Goal: Task Accomplishment & Management: Use online tool/utility

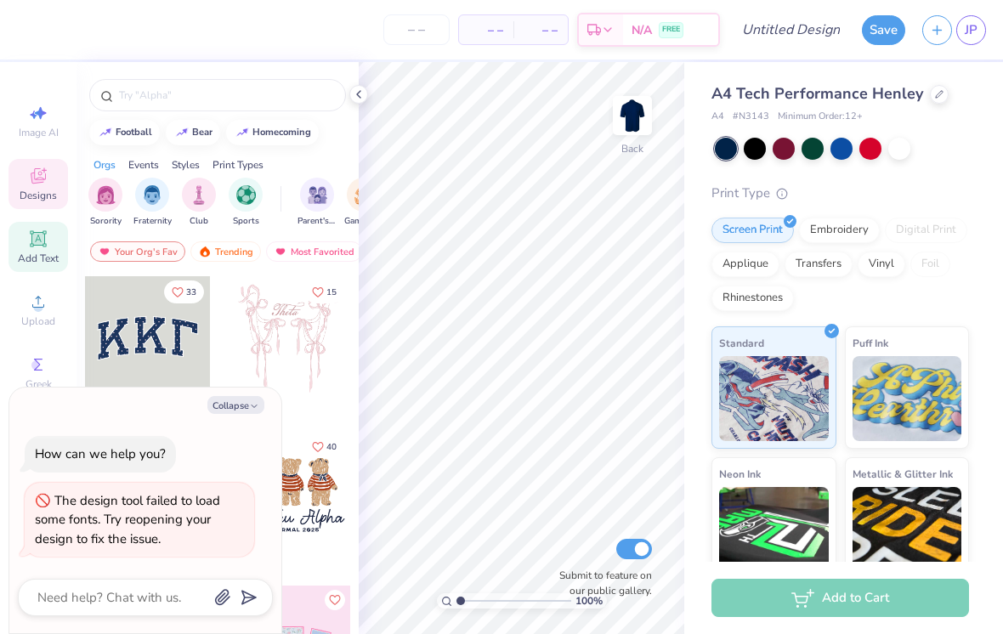
click at [39, 246] on icon at bounding box center [38, 238] width 16 height 16
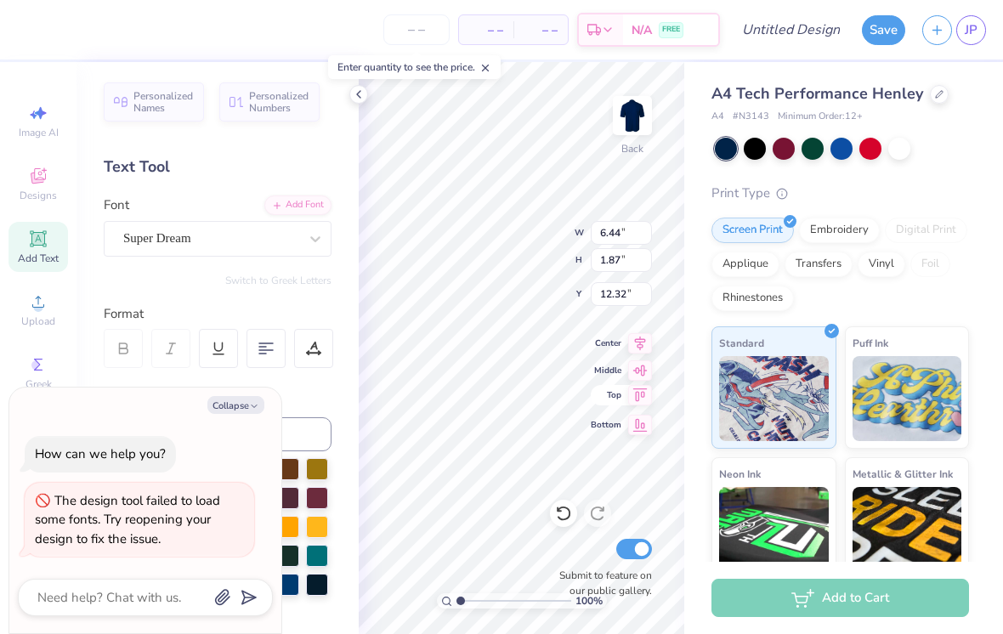
type textarea "x"
type textarea "T"
type textarea "w"
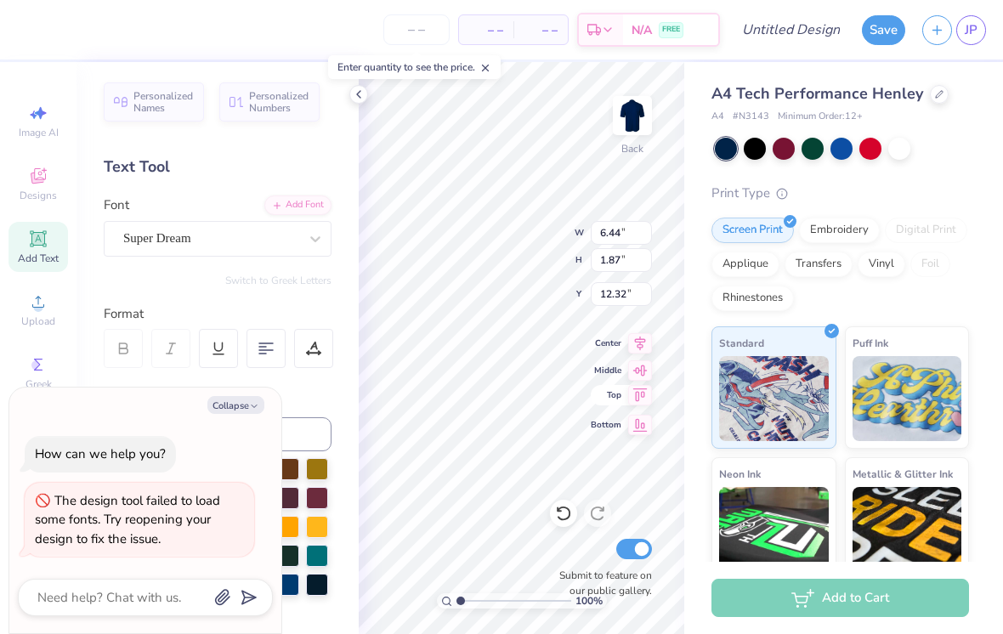
scroll to position [0, 0]
type textarea "Westlake"
click at [286, 257] on div "Personalized Names Personalized Numbers Text Tool Add Font Font Select is focus…" at bounding box center [217, 348] width 282 height 572
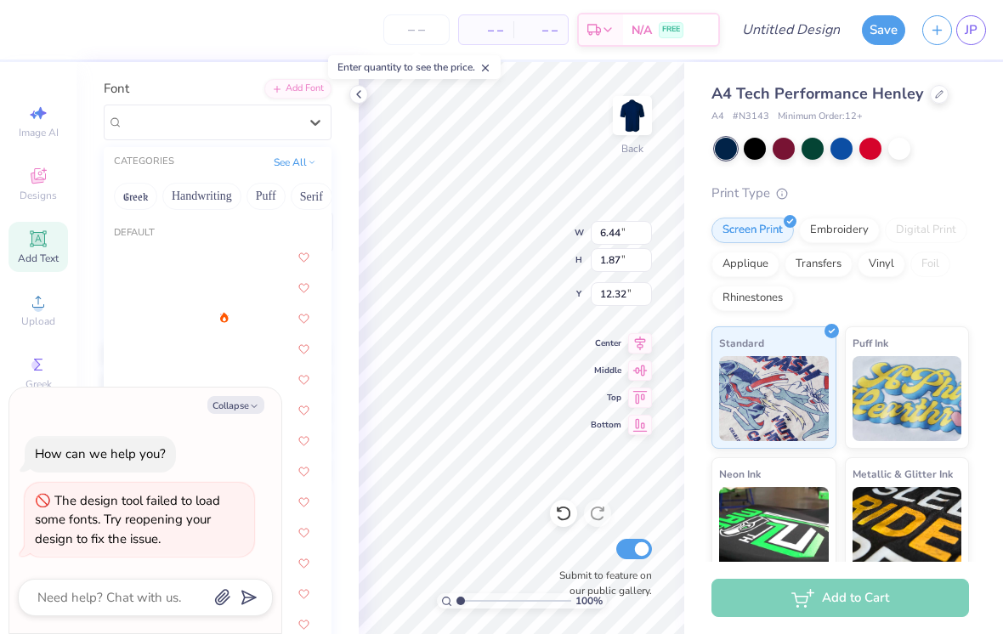
scroll to position [119, 0]
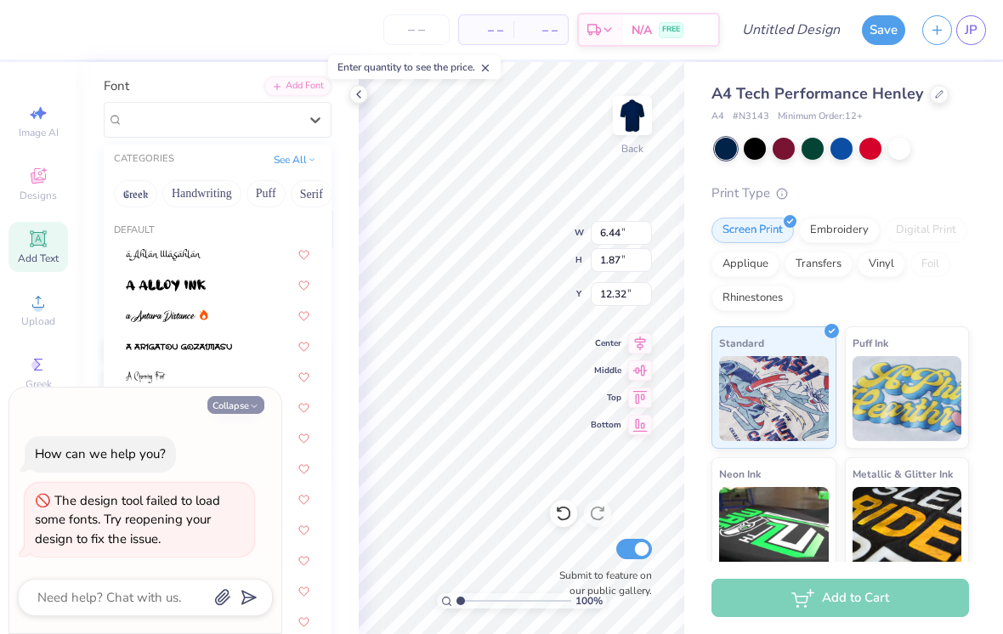
click at [252, 405] on icon "button" at bounding box center [254, 406] width 10 height 10
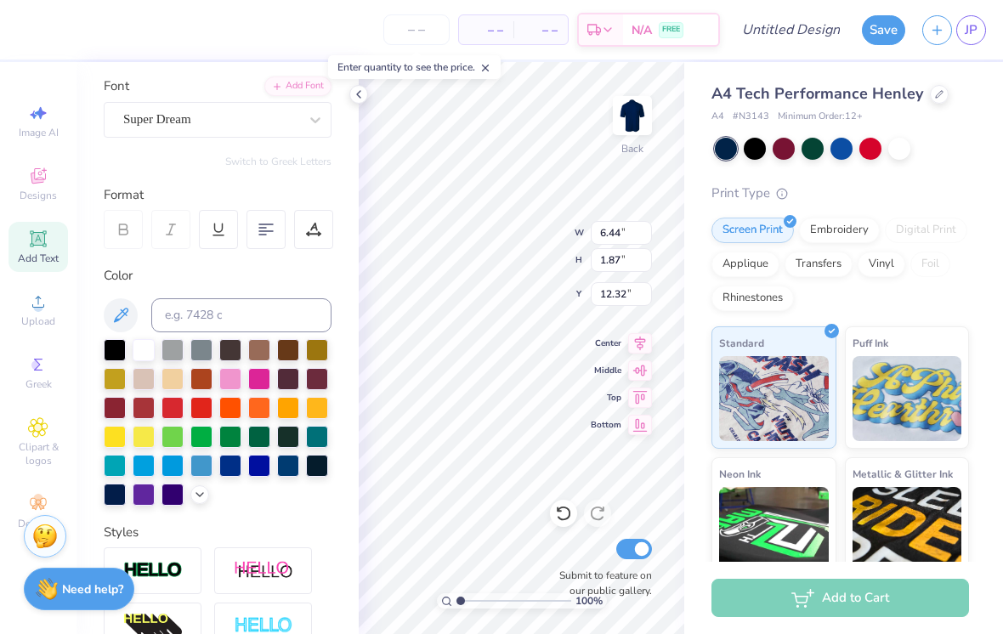
type textarea "x"
type input "11.40"
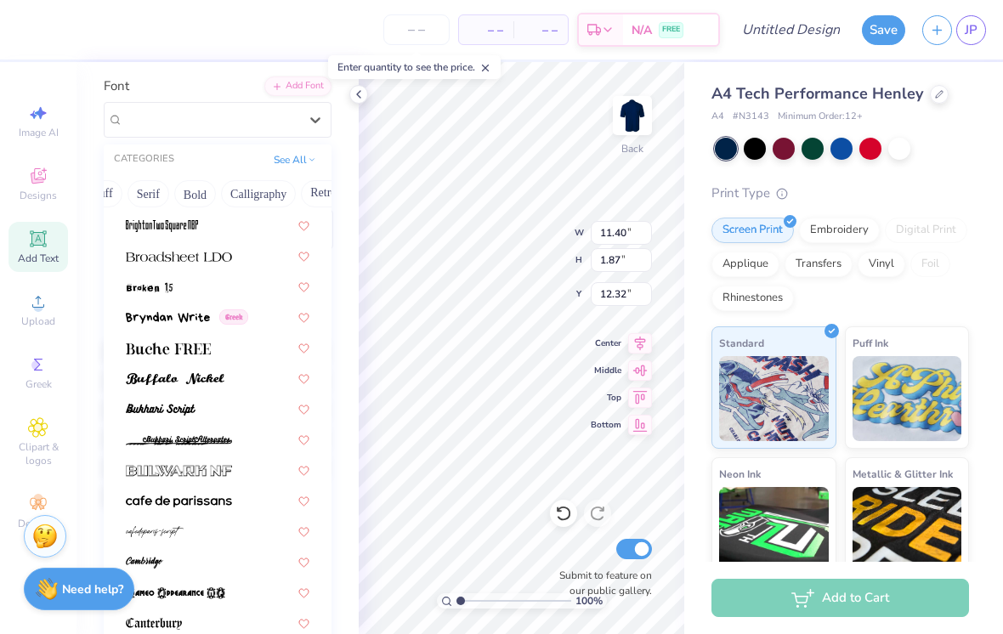
scroll to position [0, 161]
click at [207, 194] on button "Bold" at bounding box center [198, 193] width 42 height 27
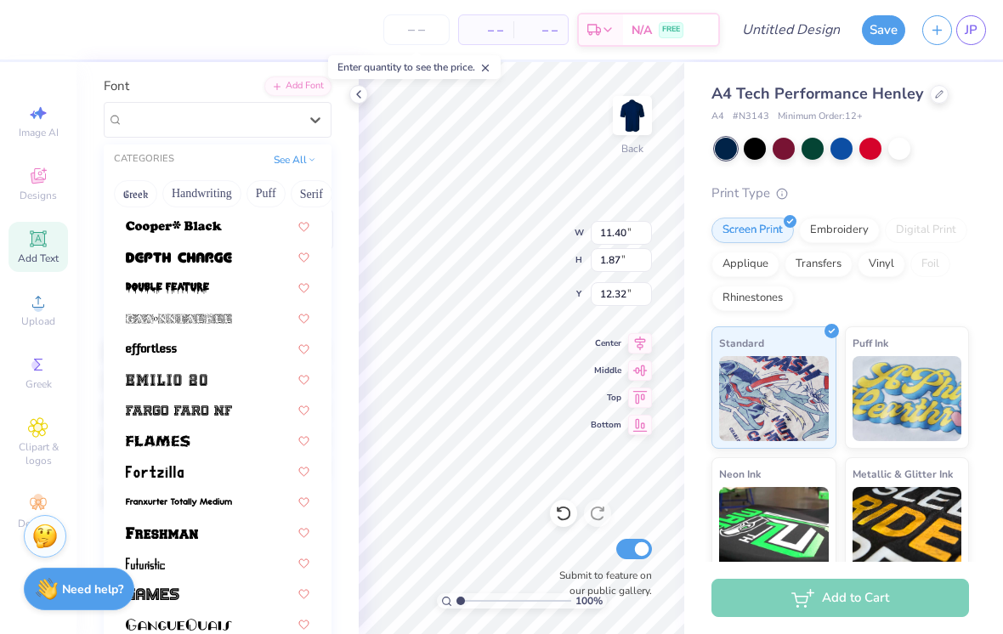
scroll to position [0, 0]
click at [287, 158] on button "See All" at bounding box center [295, 158] width 53 height 17
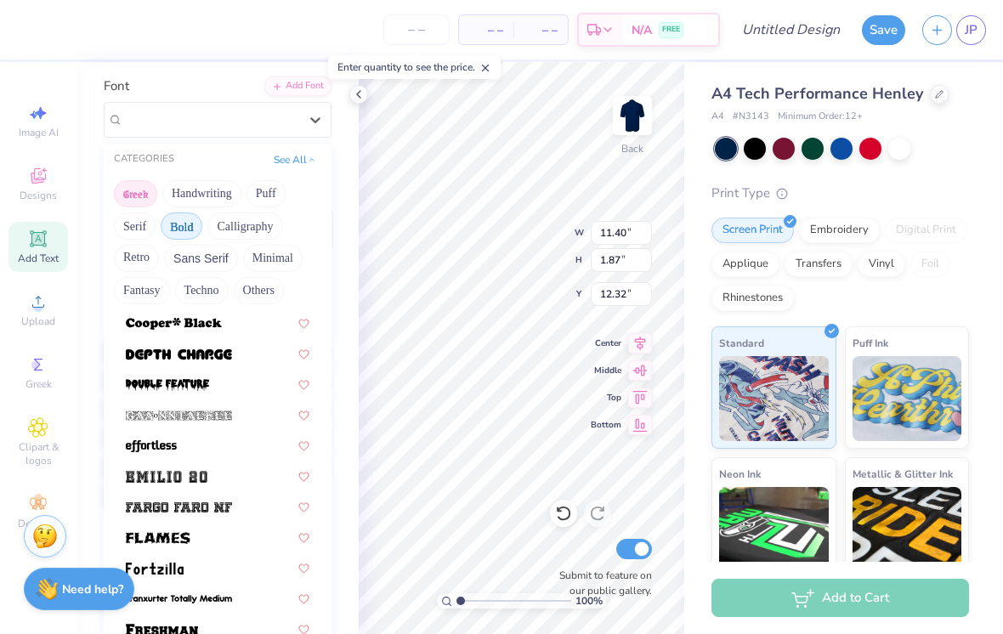
click at [142, 204] on button "Greek" at bounding box center [135, 193] width 43 height 27
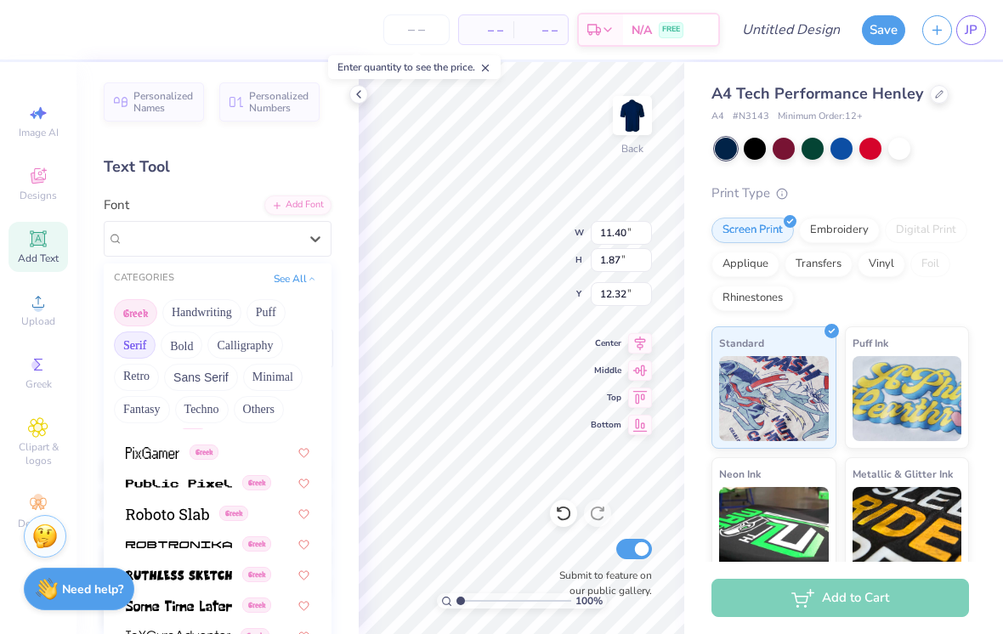
click at [133, 342] on button "Serif" at bounding box center [135, 344] width 42 height 27
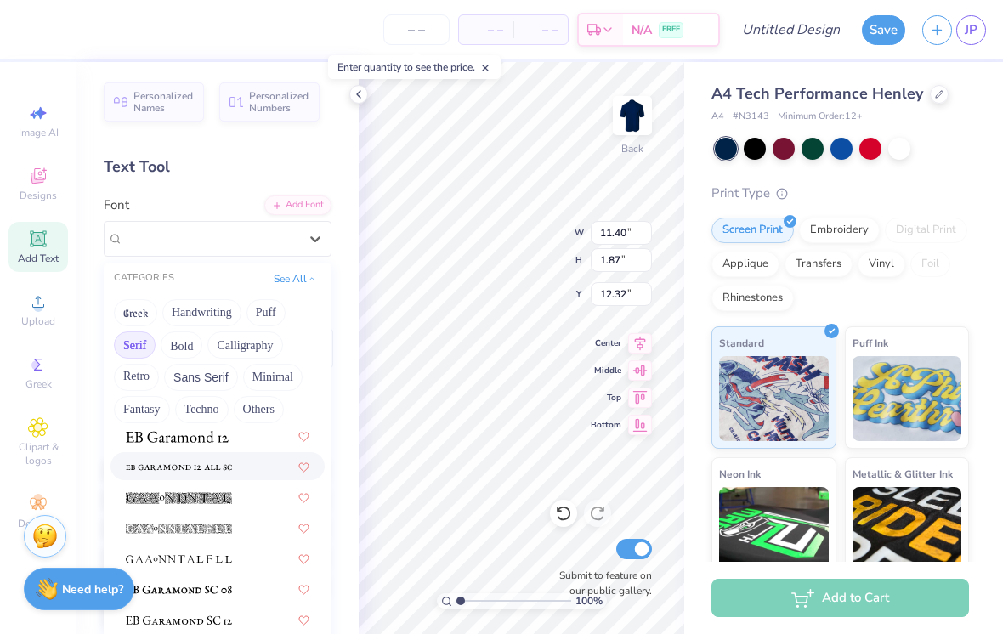
scroll to position [1138, 0]
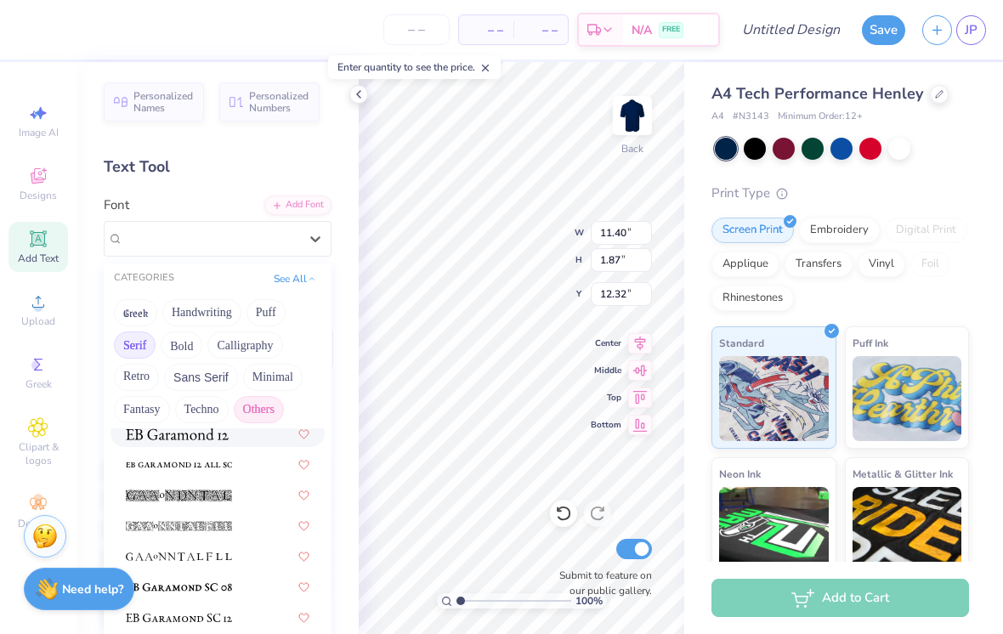
click at [260, 415] on button "Others" at bounding box center [259, 409] width 50 height 27
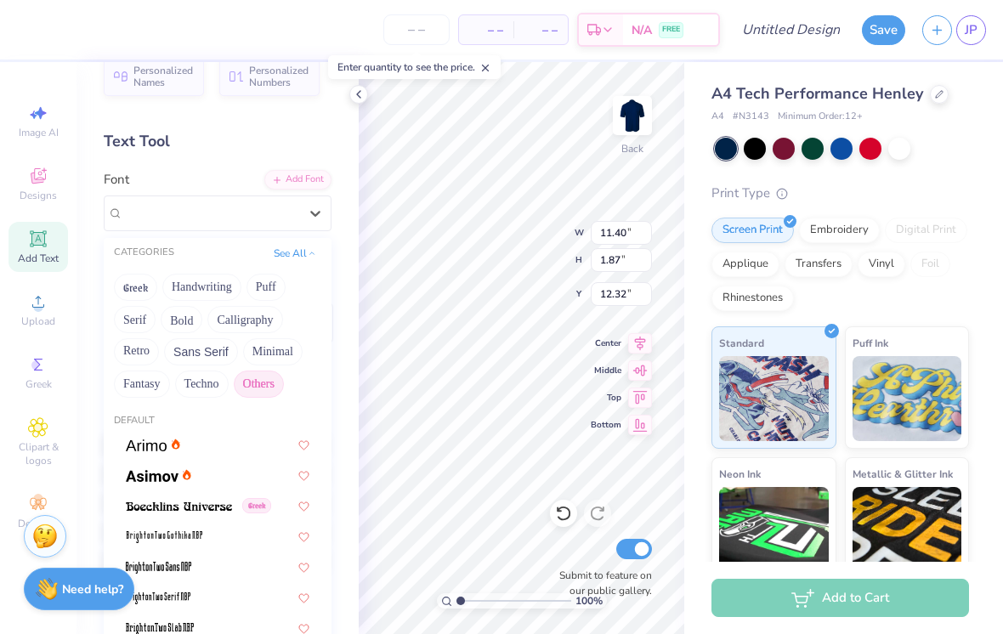
scroll to position [26, 0]
click at [206, 290] on button "Handwriting" at bounding box center [201, 286] width 79 height 27
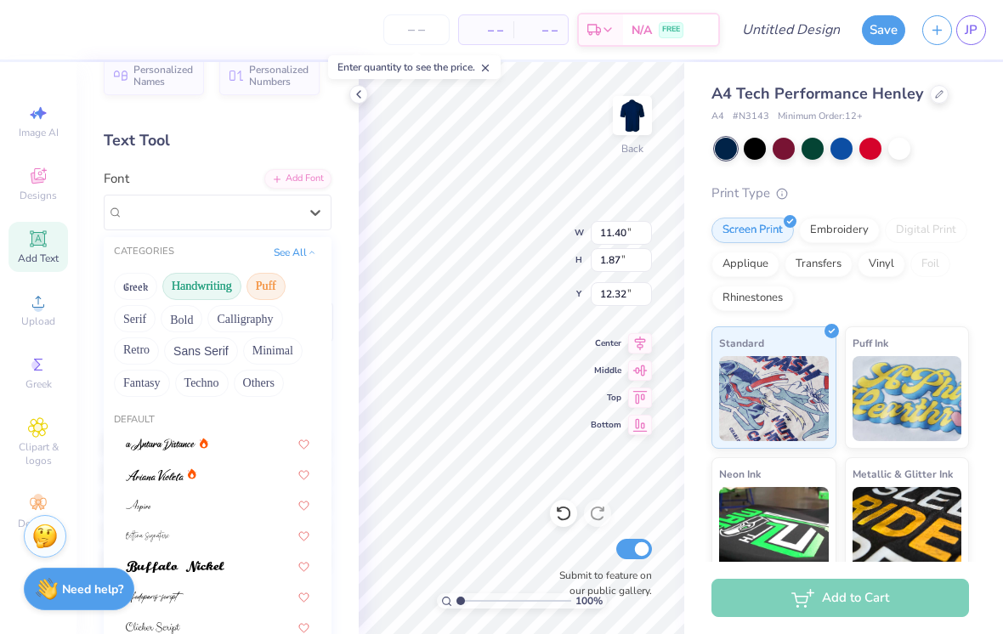
click at [269, 292] on button "Puff" at bounding box center [265, 286] width 39 height 27
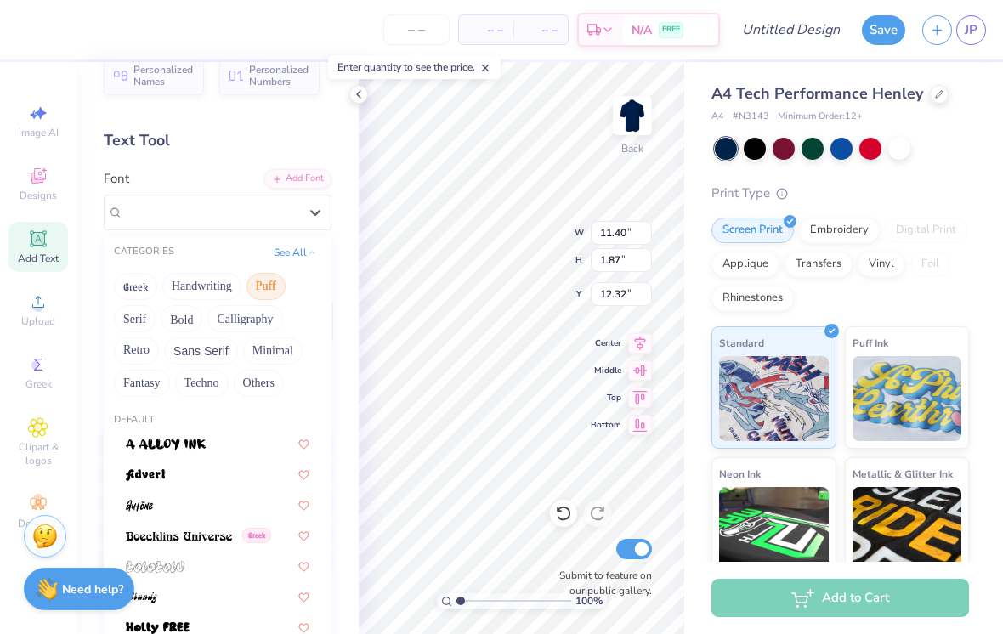
click at [135, 320] on button "Serif" at bounding box center [135, 318] width 42 height 27
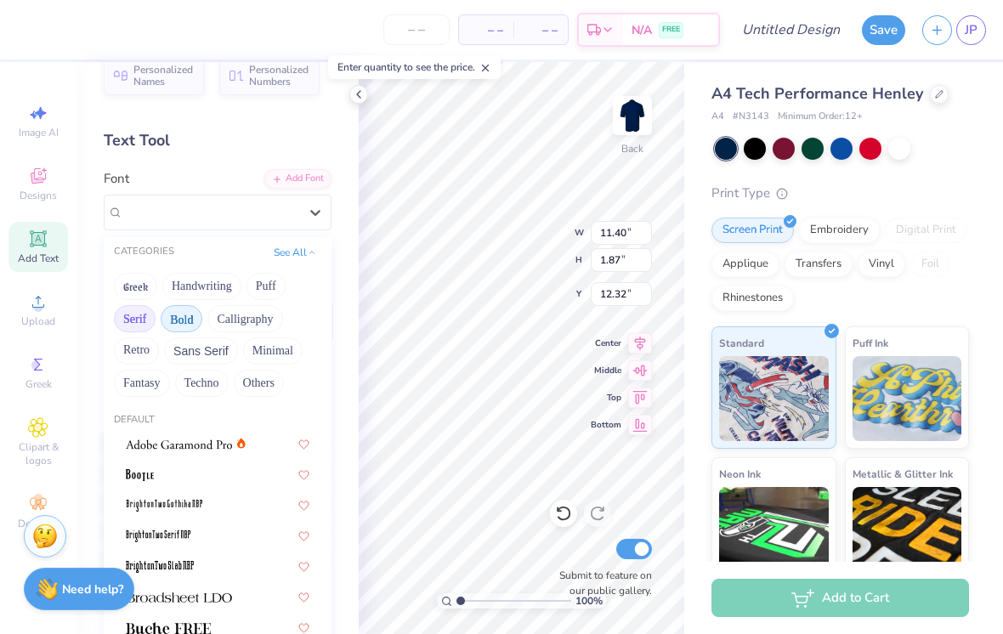
click at [191, 318] on button "Bold" at bounding box center [182, 318] width 42 height 27
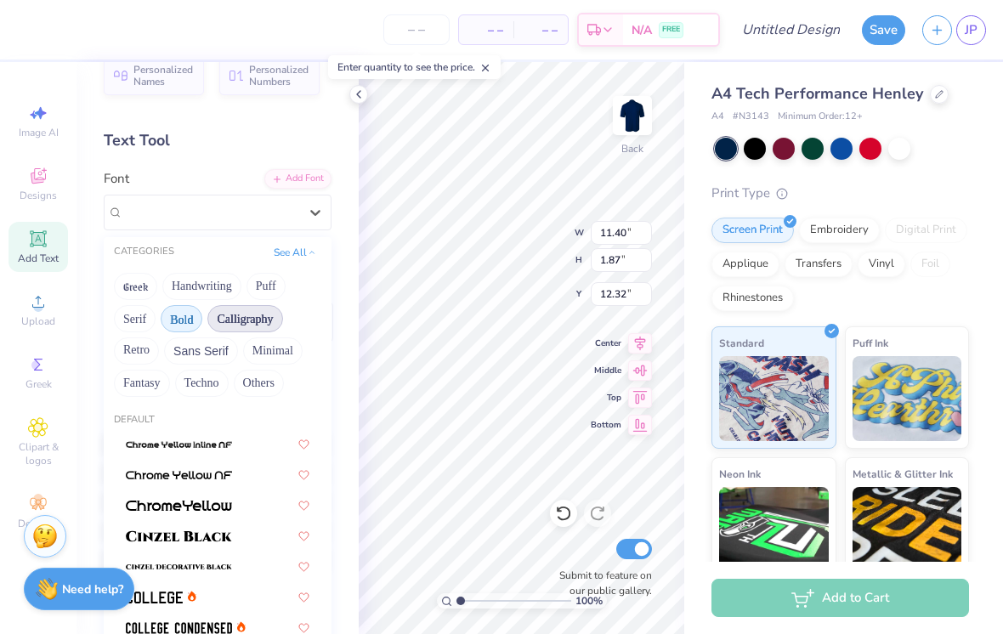
click at [252, 320] on button "Calligraphy" at bounding box center [244, 318] width 75 height 27
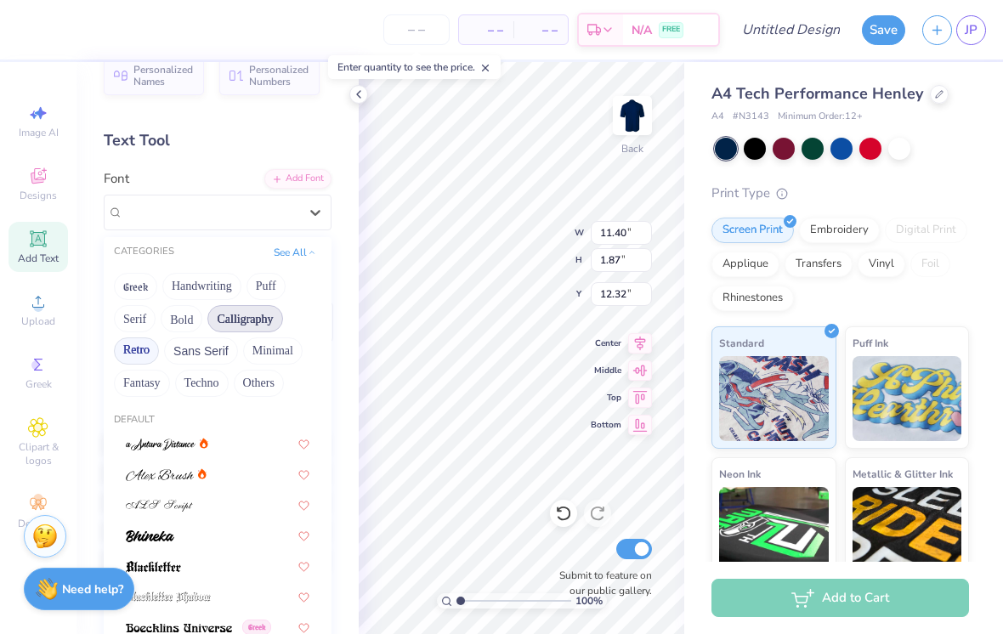
click at [148, 355] on button "Retro" at bounding box center [136, 350] width 45 height 27
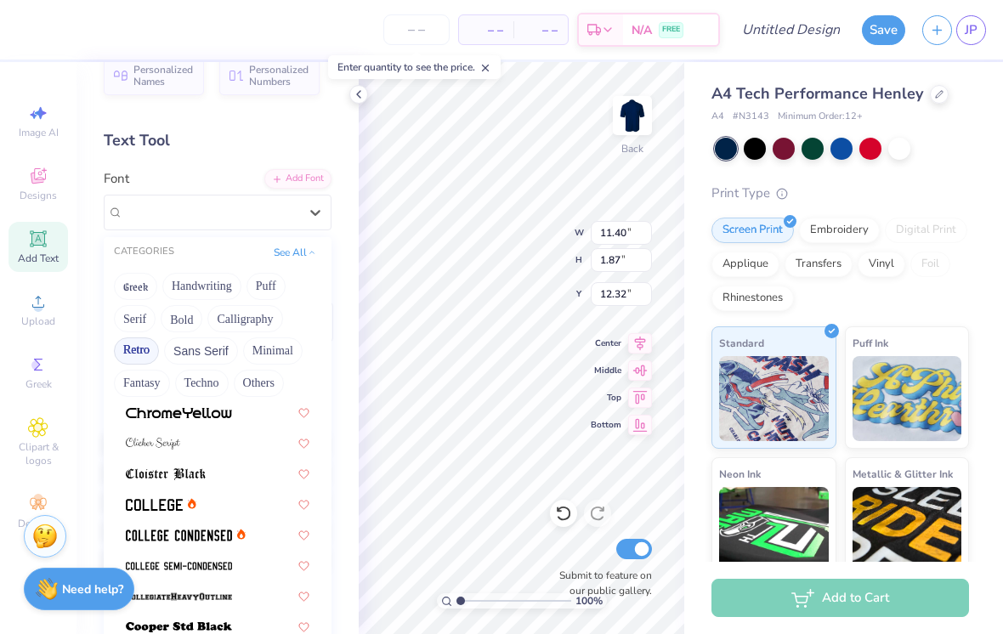
scroll to position [614, 0]
click at [199, 350] on button "Sans Serif" at bounding box center [201, 350] width 74 height 27
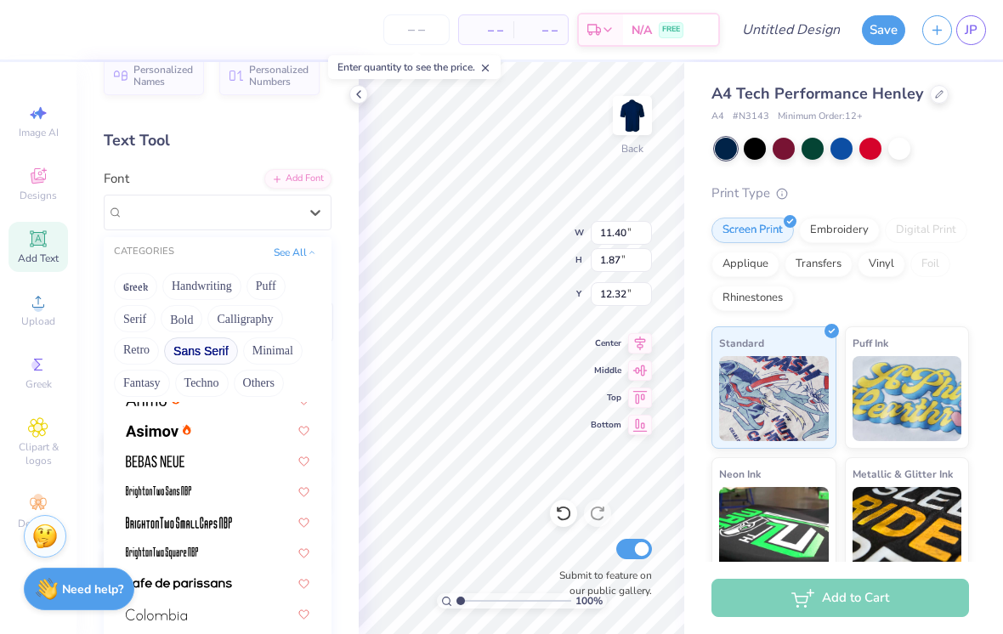
scroll to position [42, 0]
click at [176, 459] on img at bounding box center [155, 463] width 59 height 12
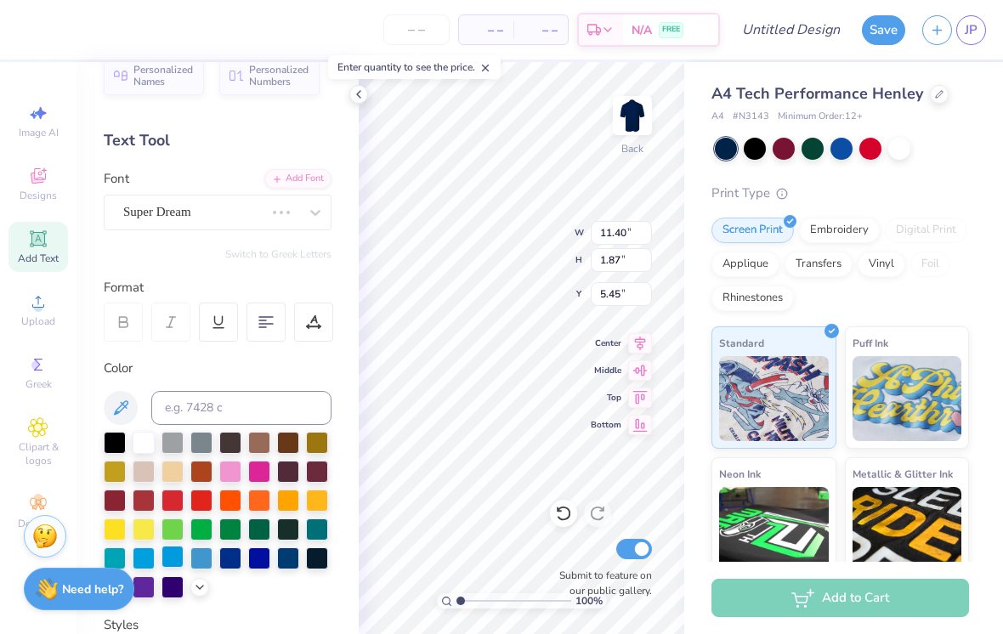
click at [182, 561] on div at bounding box center [172, 557] width 22 height 22
click at [208, 556] on div at bounding box center [201, 557] width 22 height 22
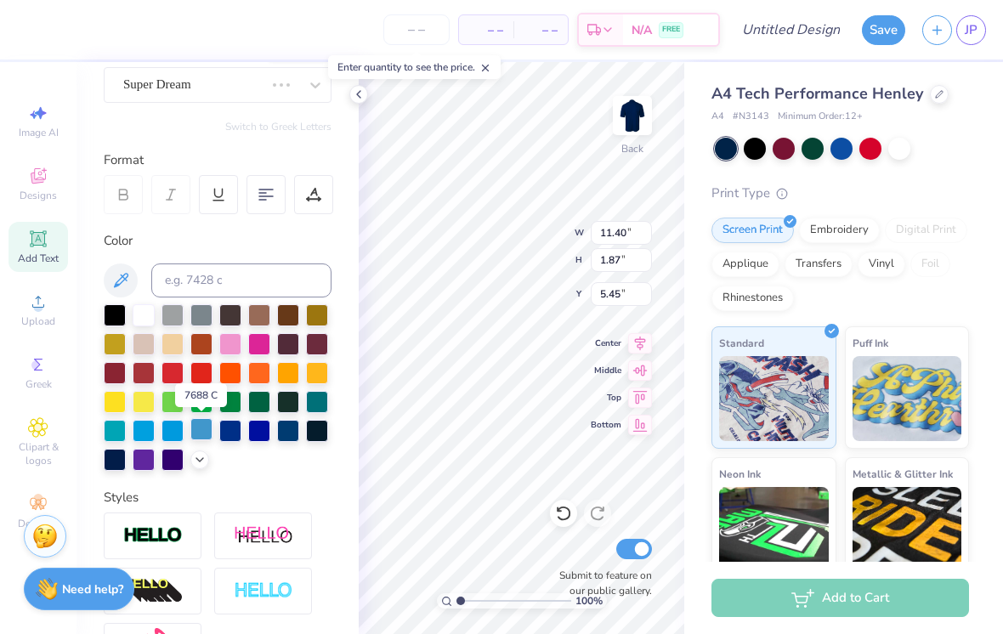
scroll to position [183, 0]
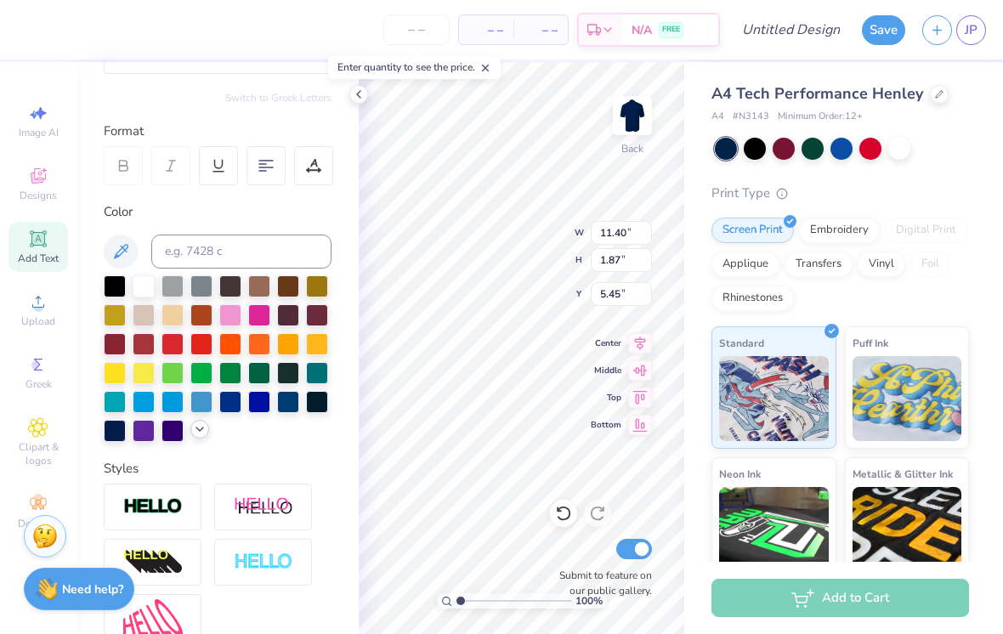
click at [198, 433] on icon at bounding box center [200, 429] width 14 height 14
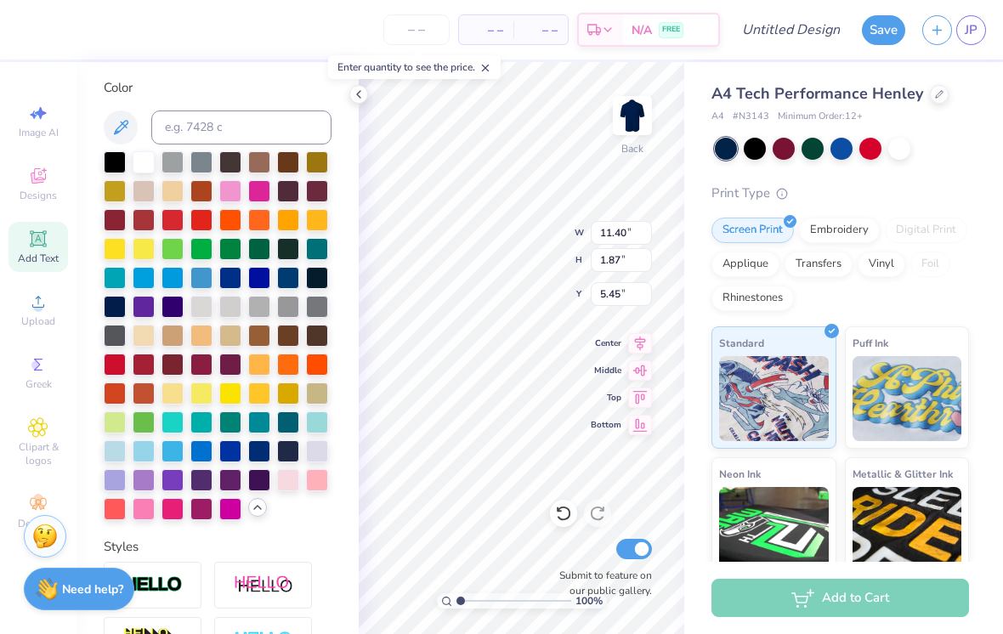
scroll to position [309, 0]
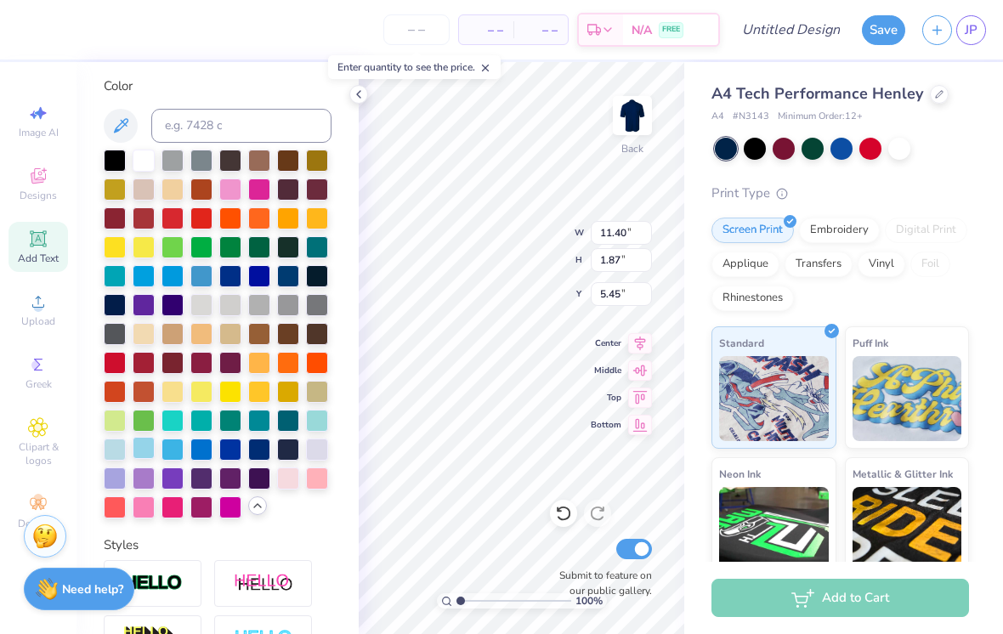
click at [154, 443] on div at bounding box center [144, 448] width 22 height 22
click at [150, 454] on div at bounding box center [144, 448] width 22 height 22
click at [123, 450] on div at bounding box center [115, 448] width 22 height 22
type input "6.23"
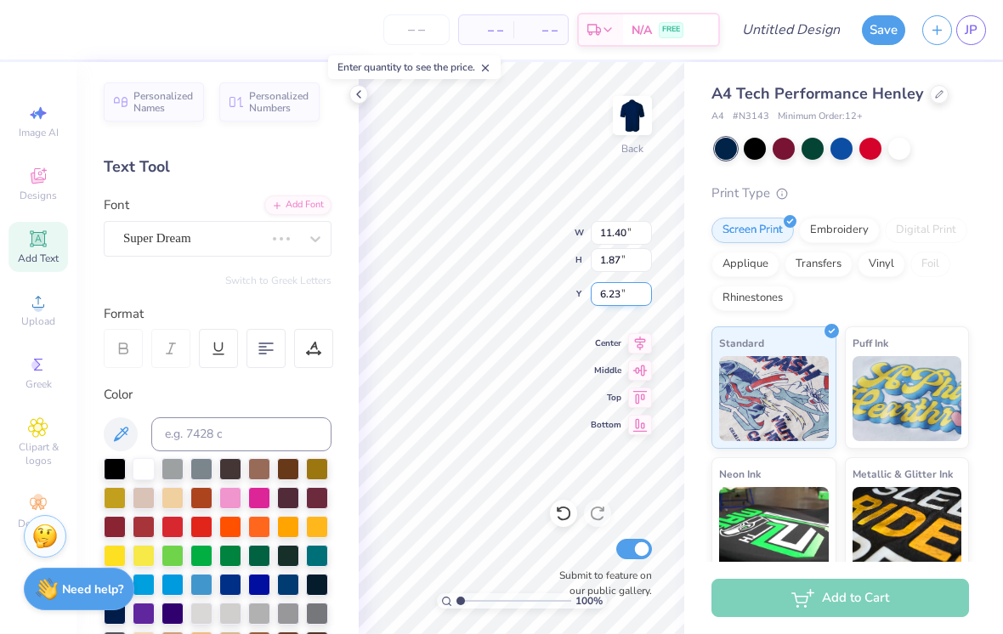
scroll to position [1, 1]
type textarea "W"
type textarea "WESTLAKE"
click at [561, 517] on icon at bounding box center [563, 513] width 17 height 17
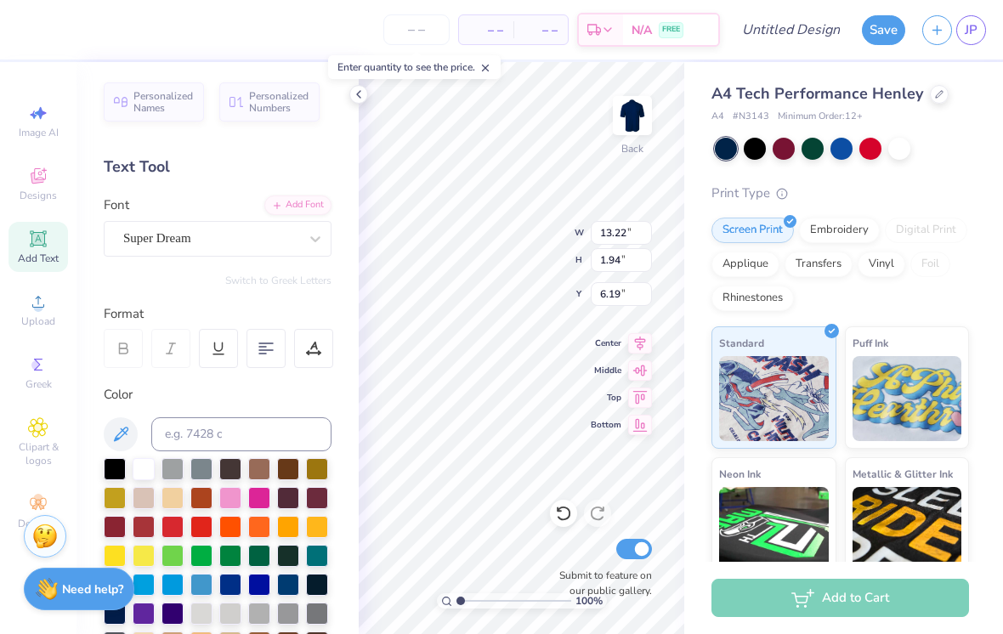
type input "11.38"
type input "1.67"
type input "5.63"
click at [37, 258] on span "Add Text" at bounding box center [38, 259] width 41 height 14
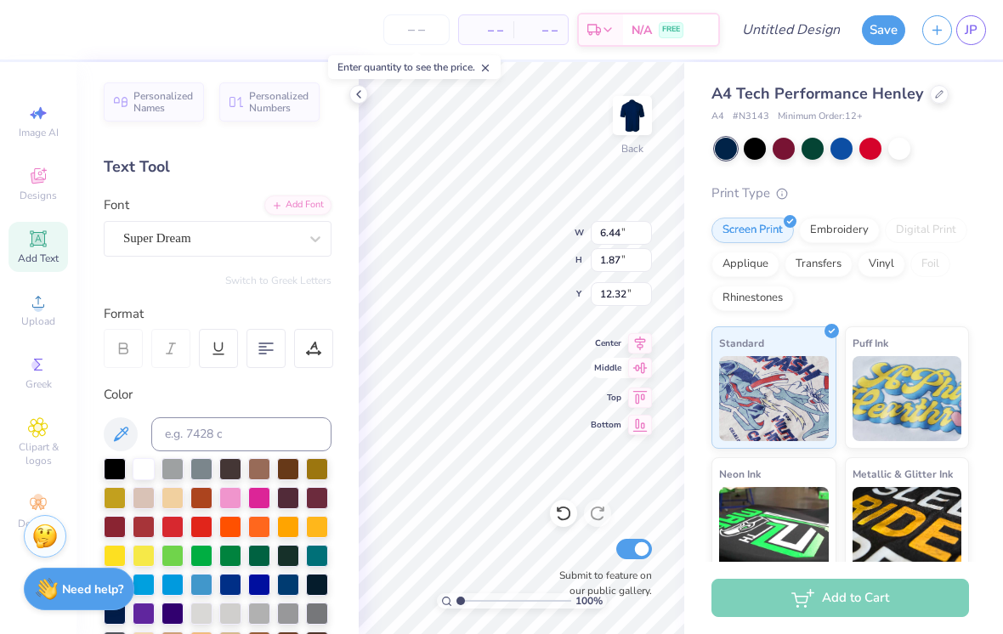
type textarea "VARSITY CHEER"
type input "12.02"
type input "1.21"
type input "7.80"
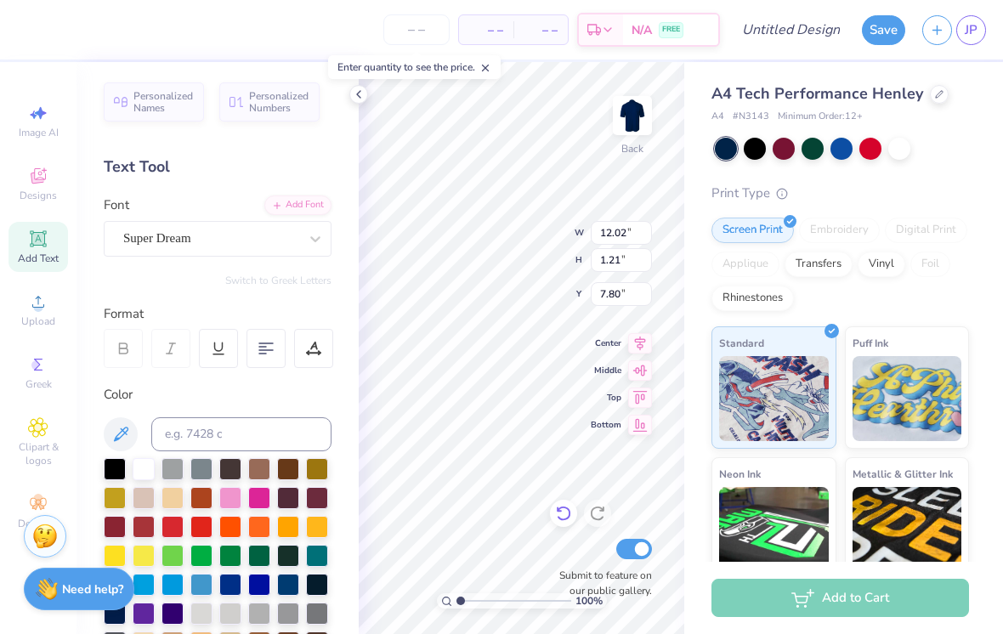
type input "11.38"
type input "1.67"
type input "5.63"
type input "12.72"
type input "1.86"
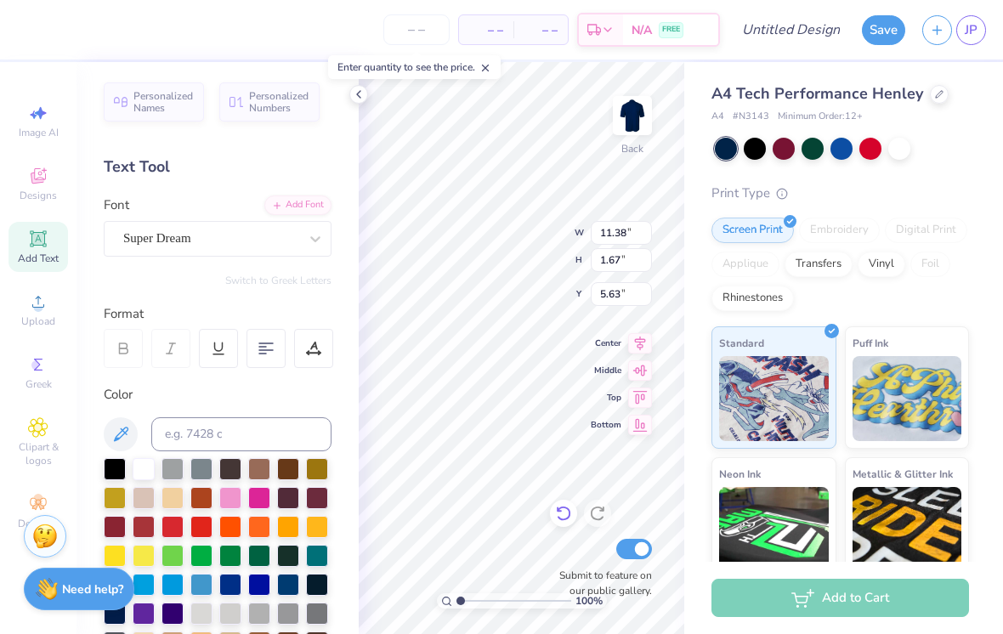
type input "5.43"
type input "8.79"
type input "12.72"
type input "1.86"
type input "6.58"
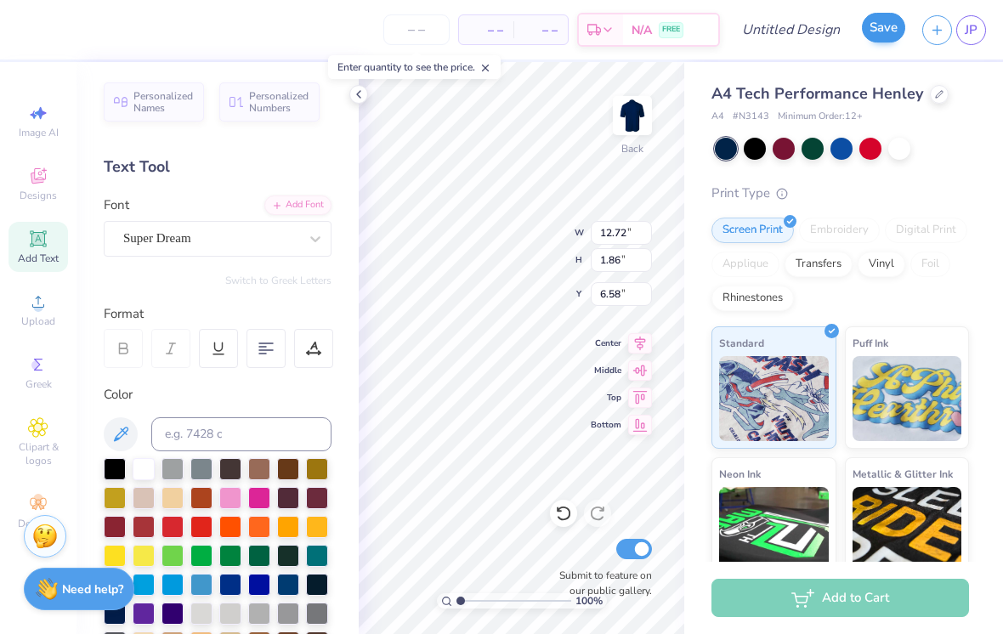
type input "5.95"
type input "8.21"
click at [48, 246] on icon at bounding box center [38, 239] width 20 height 20
type textarea "[DATE]-[DATE]"
click at [207, 534] on div at bounding box center [201, 525] width 22 height 22
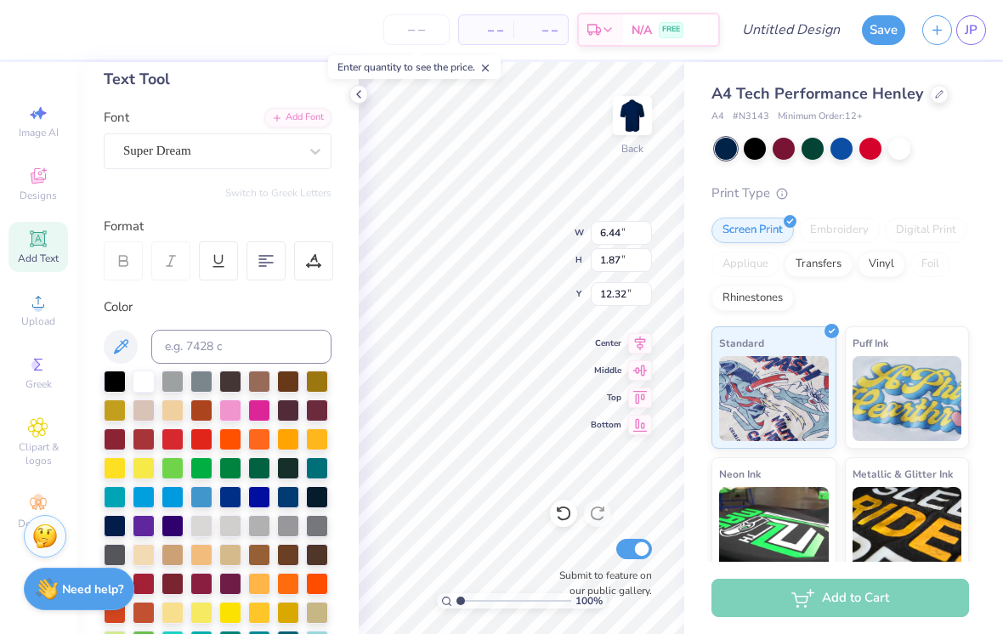
scroll to position [88, 0]
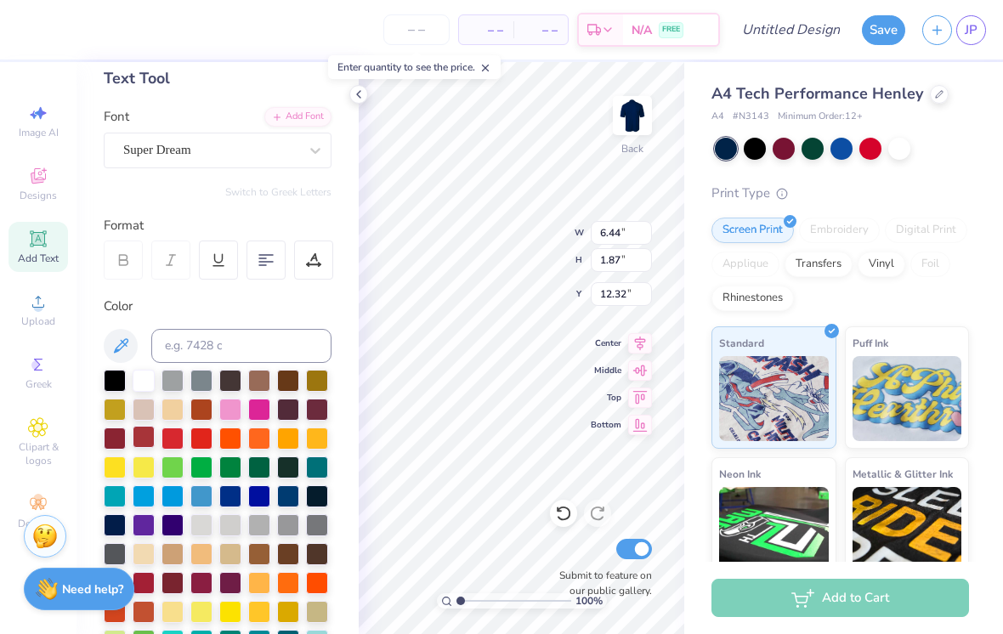
click at [153, 439] on div at bounding box center [144, 437] width 22 height 22
click at [169, 440] on div at bounding box center [172, 437] width 22 height 22
click at [126, 444] on div at bounding box center [115, 437] width 22 height 22
click at [149, 442] on div at bounding box center [144, 437] width 22 height 22
click at [174, 448] on div at bounding box center [172, 437] width 22 height 22
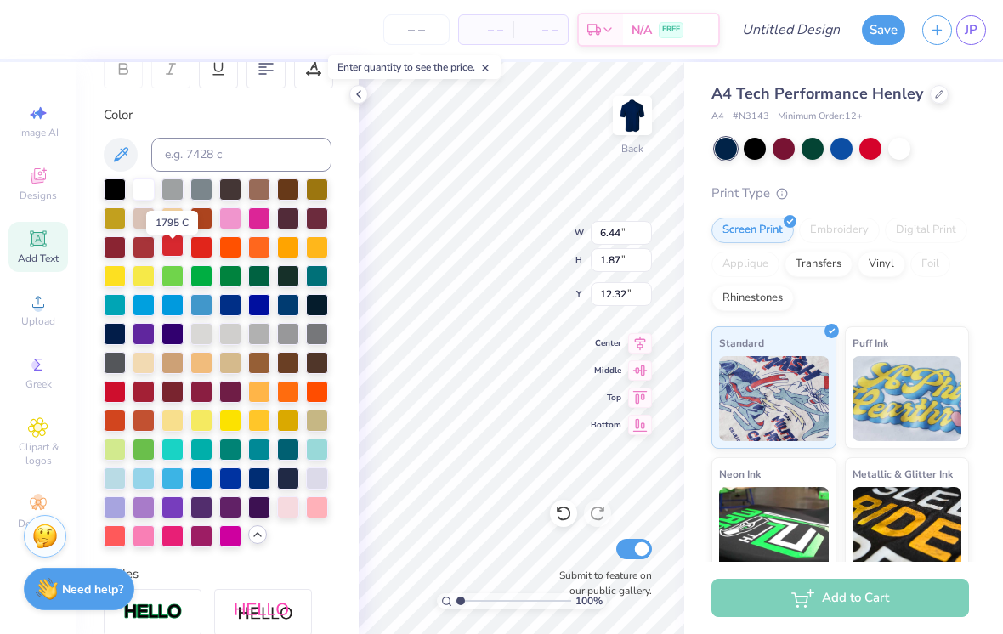
scroll to position [297, 0]
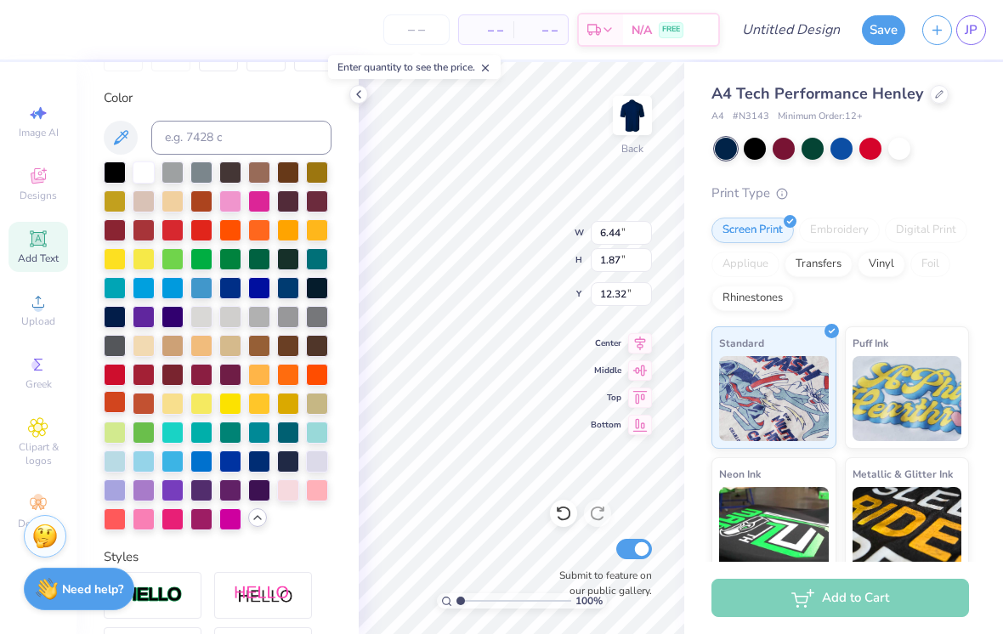
click at [118, 394] on div at bounding box center [115, 402] width 22 height 22
click at [116, 378] on div at bounding box center [115, 375] width 22 height 22
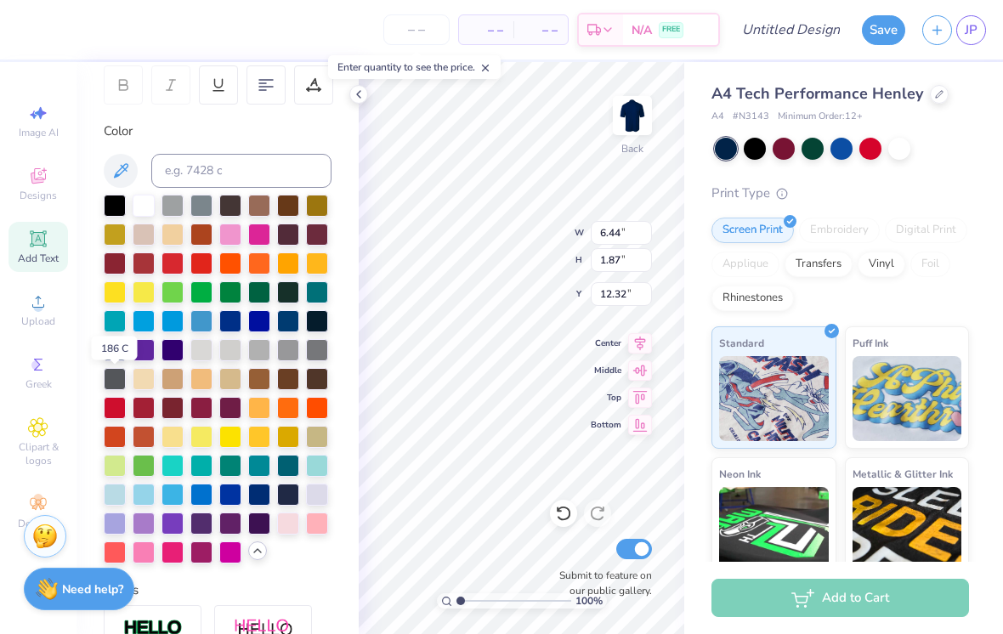
scroll to position [254, 0]
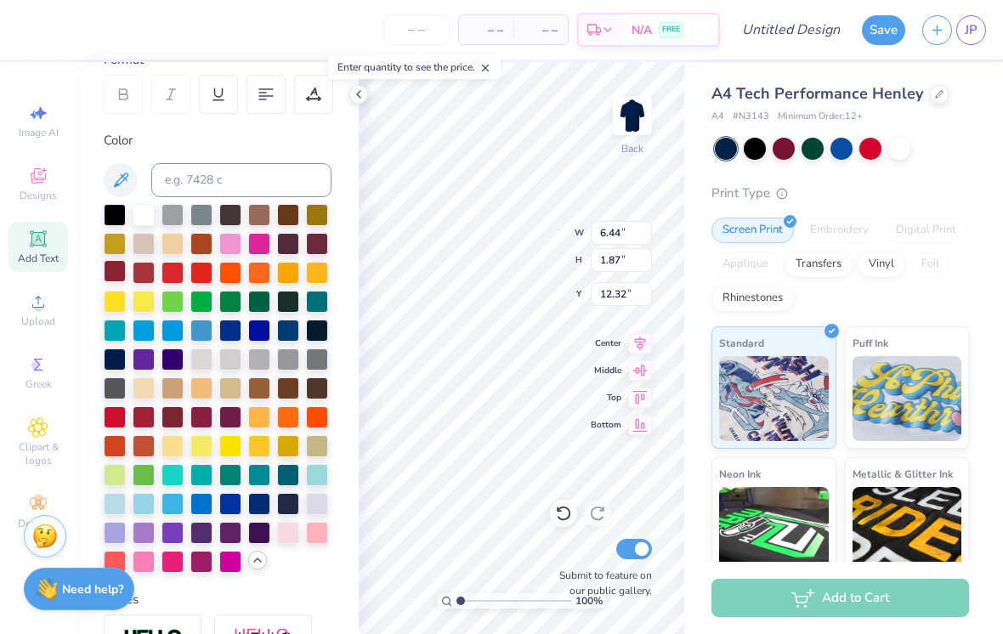
click at [112, 280] on div at bounding box center [115, 271] width 22 height 22
click at [150, 277] on div at bounding box center [144, 271] width 22 height 22
click at [168, 276] on div at bounding box center [172, 271] width 22 height 22
click at [193, 276] on div at bounding box center [201, 271] width 22 height 22
click at [118, 425] on div at bounding box center [115, 416] width 22 height 22
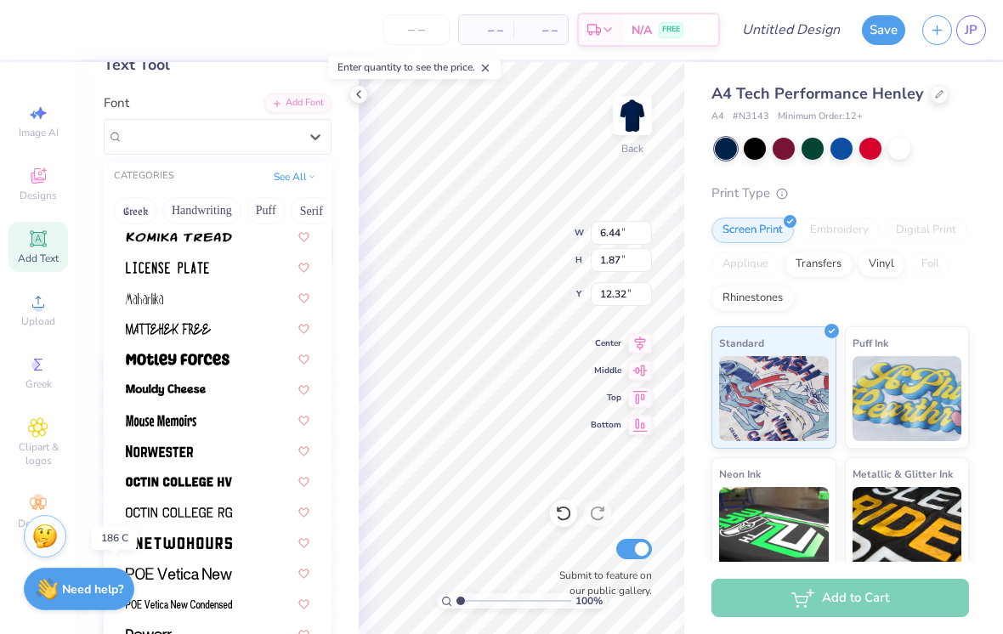
scroll to position [1353, 0]
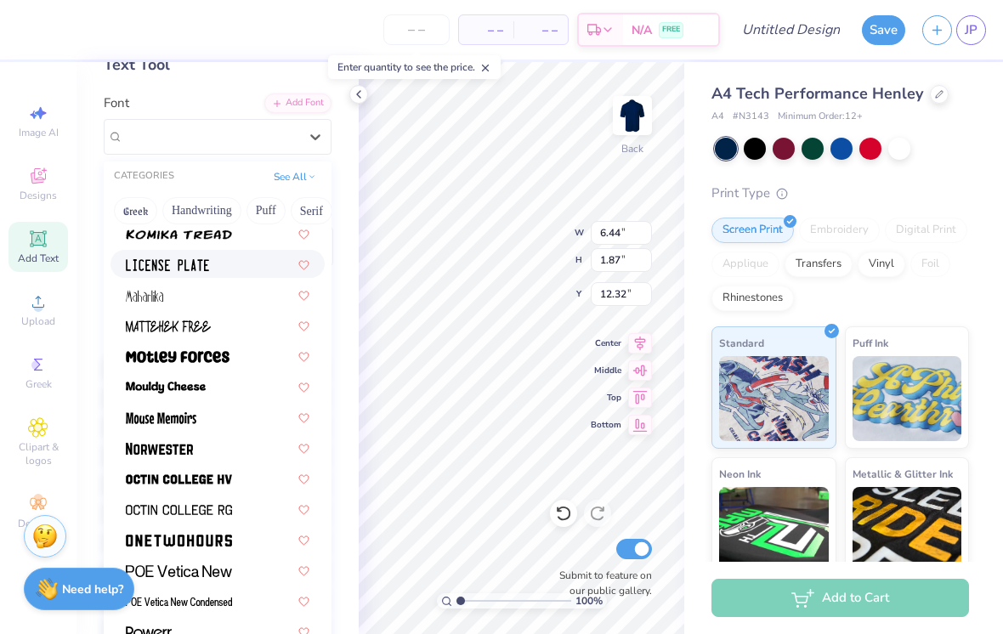
click at [208, 259] on img at bounding box center [167, 265] width 83 height 12
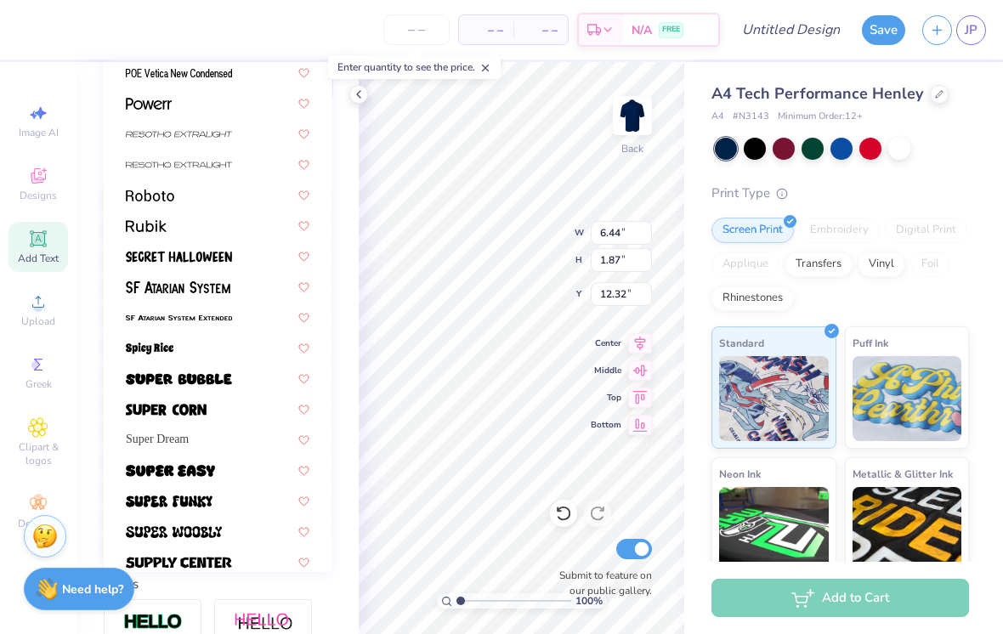
scroll to position [1729, 0]
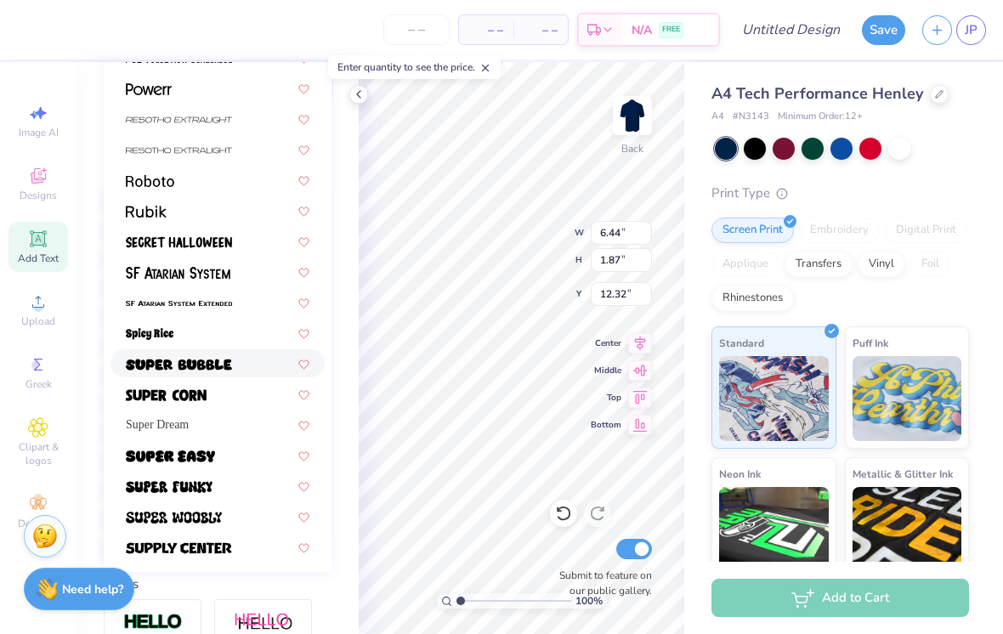
click at [224, 359] on img at bounding box center [179, 365] width 106 height 12
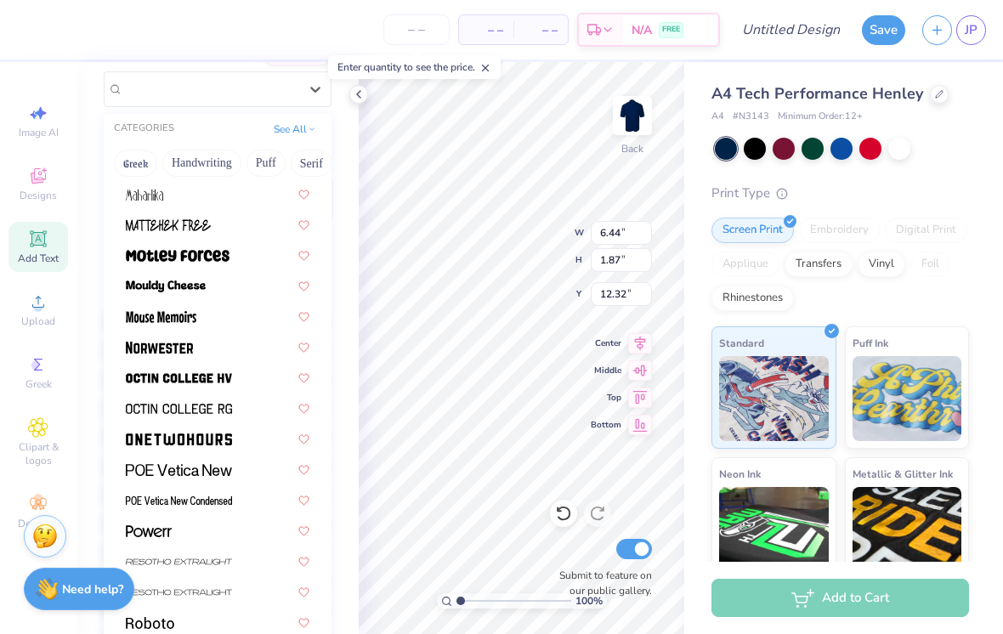
scroll to position [1414, 0]
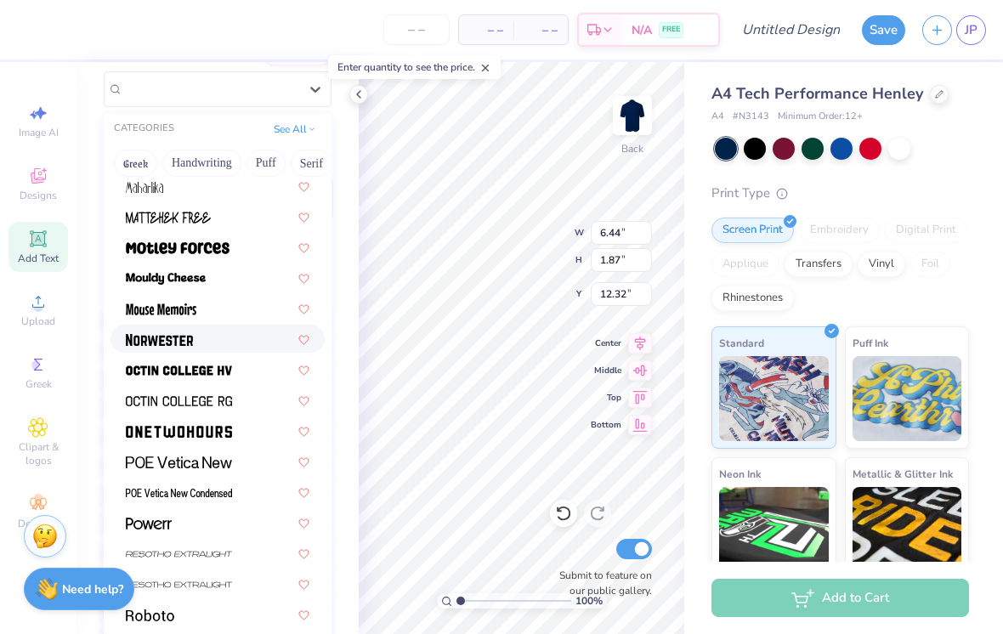
click at [179, 340] on img at bounding box center [159, 340] width 67 height 12
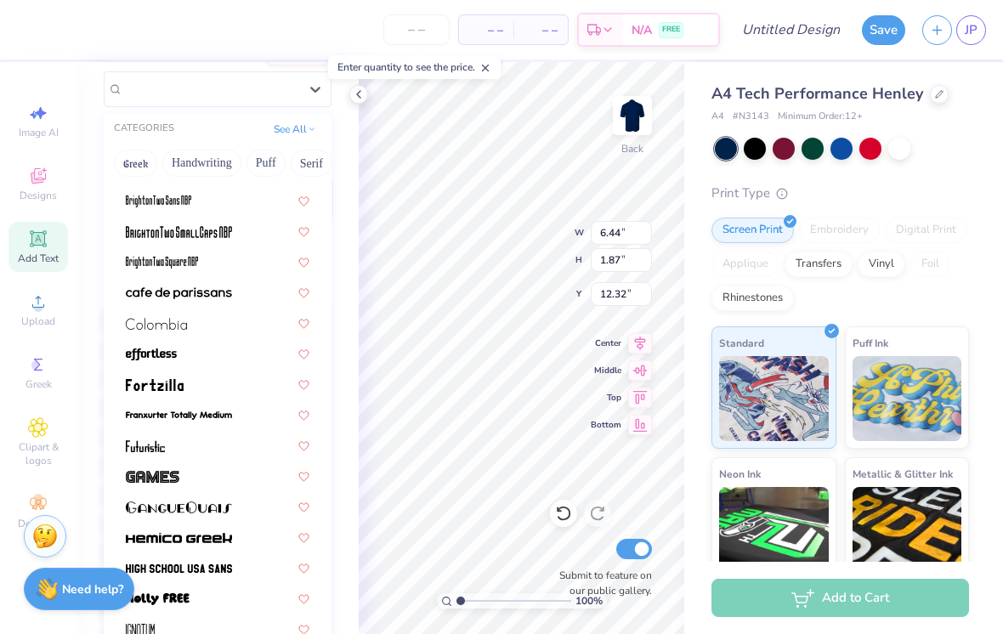
scroll to position [115, 0]
click at [218, 287] on img at bounding box center [179, 293] width 106 height 12
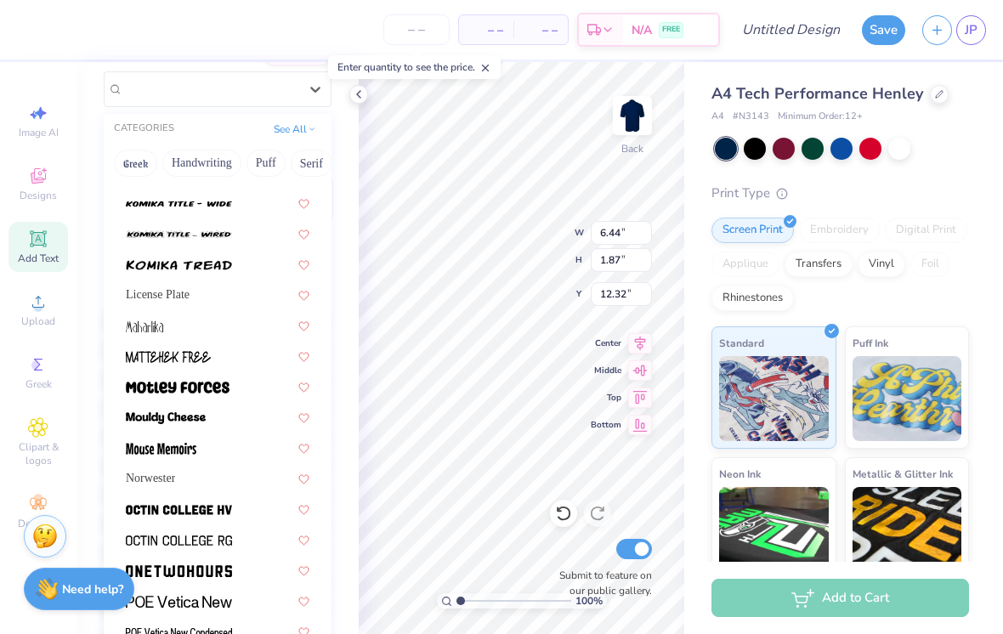
scroll to position [1276, 0]
click at [156, 303] on div "License Plate" at bounding box center [217, 294] width 214 height 28
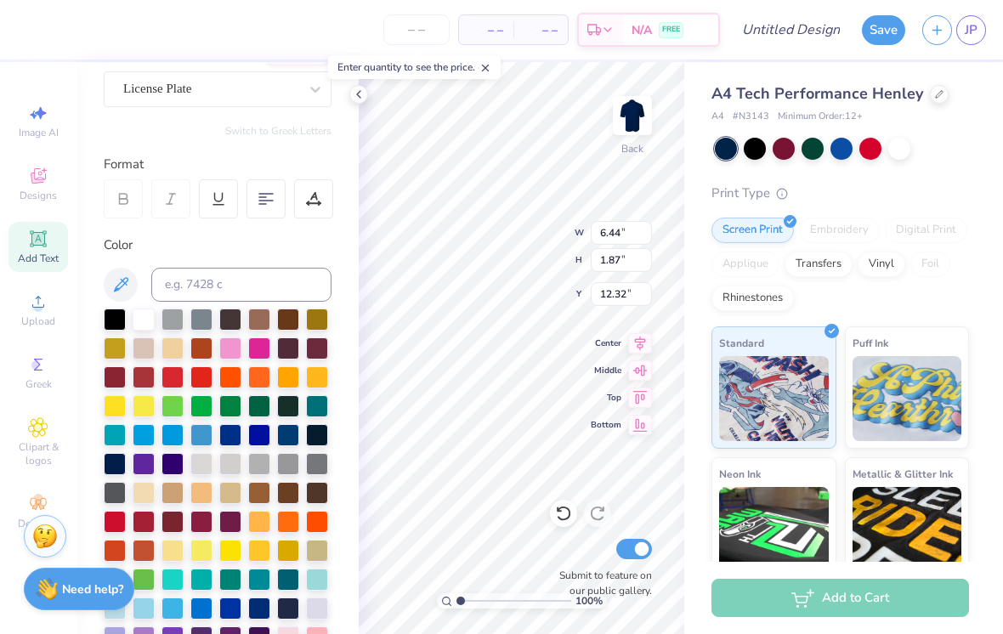
click at [258, 112] on div "Personalized Names Personalized Numbers Text Tool Add Font Font License Plate S…" at bounding box center [217, 348] width 282 height 572
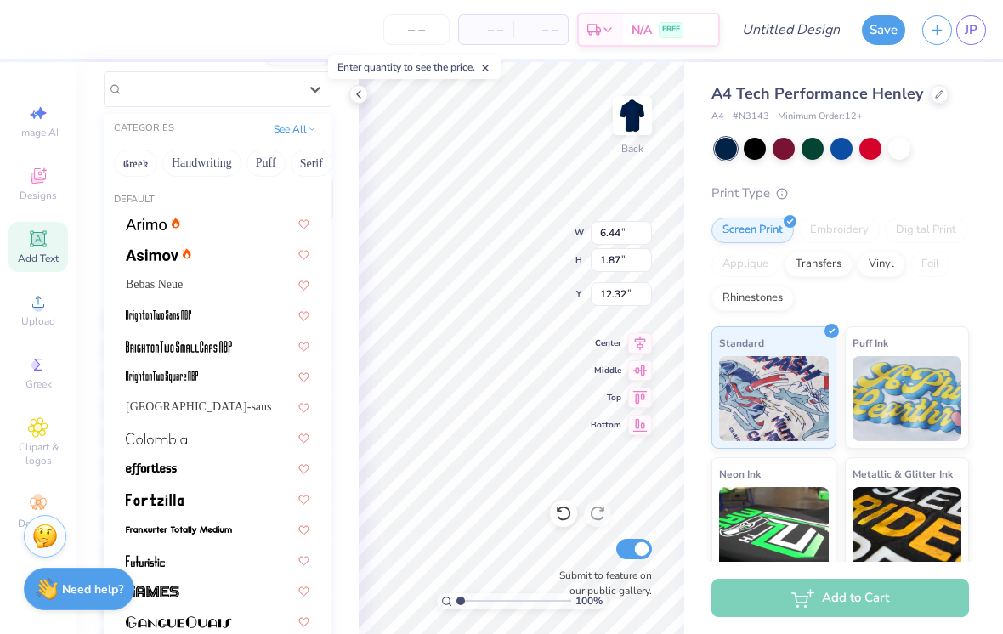
scroll to position [0, 0]
click at [143, 290] on span "Bebas Neue" at bounding box center [154, 284] width 57 height 18
click at [196, 165] on button "Handwriting" at bounding box center [201, 163] width 79 height 27
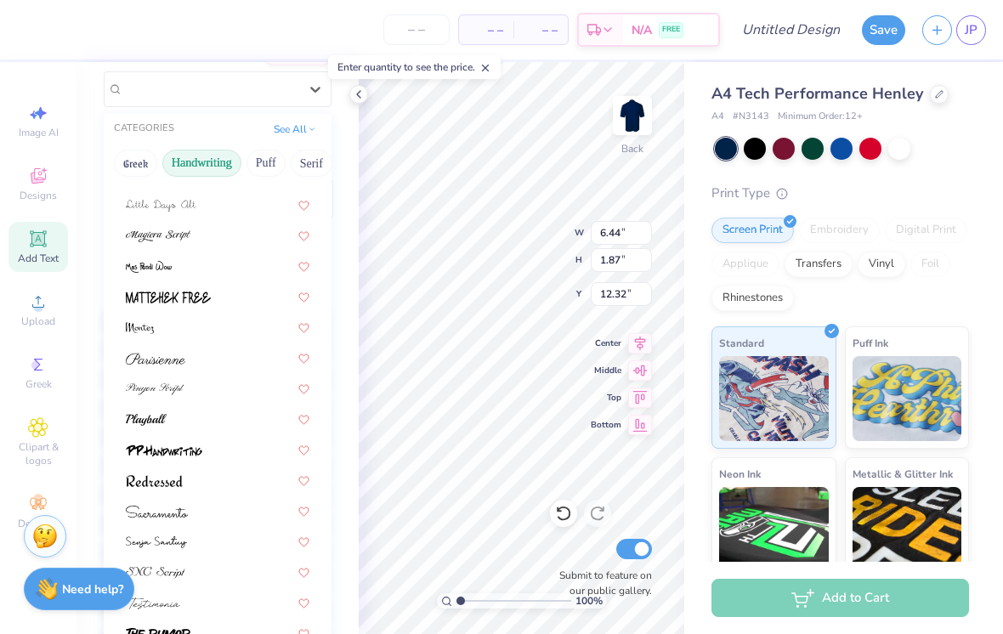
scroll to position [385, 0]
click at [240, 161] on button "Handwriting" at bounding box center [201, 163] width 79 height 27
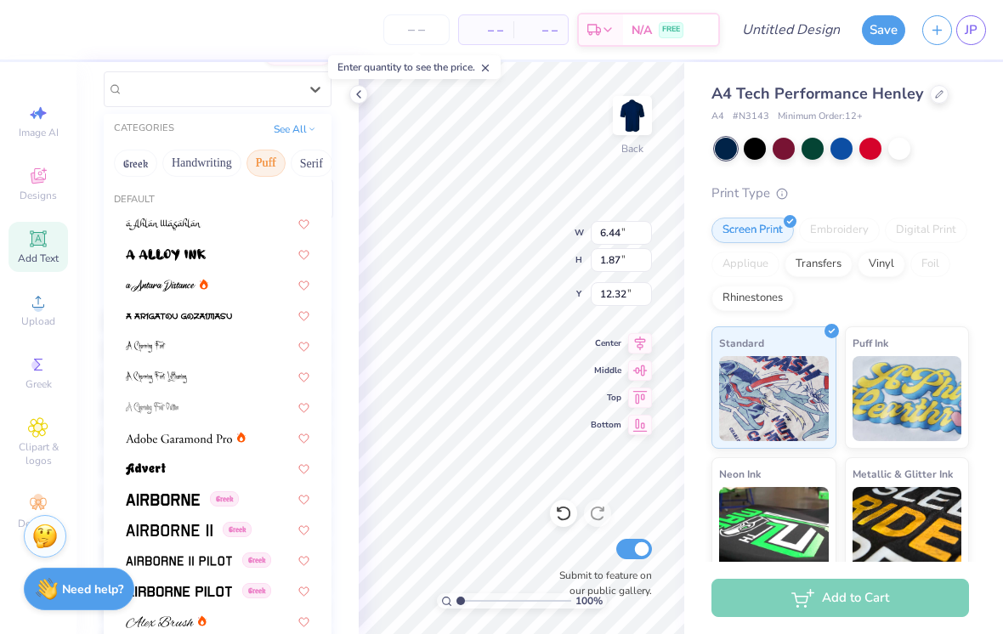
click at [264, 166] on button "Puff" at bounding box center [265, 163] width 39 height 27
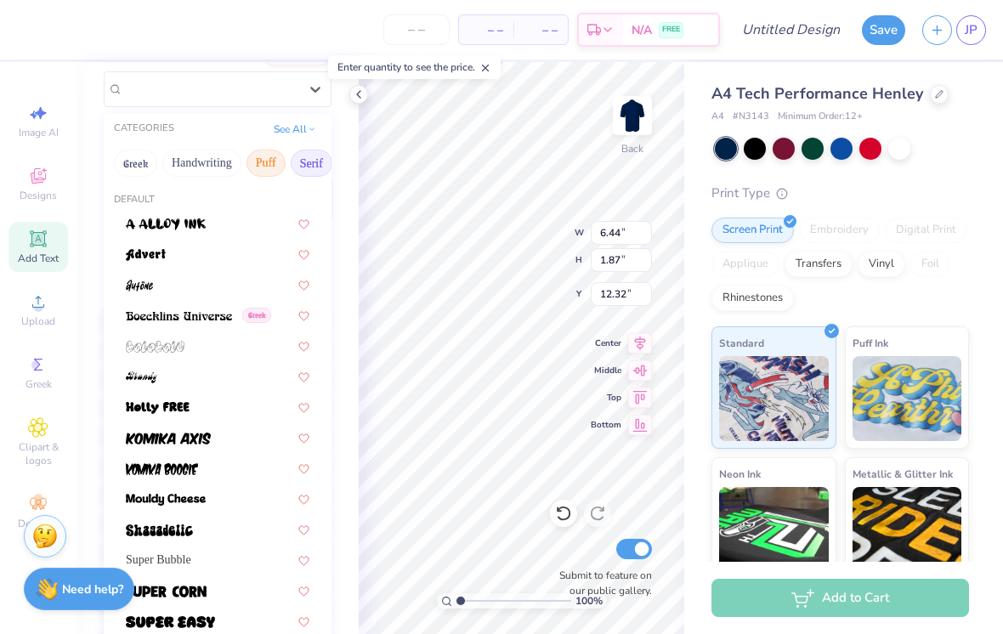
click at [314, 170] on button "Serif" at bounding box center [312, 163] width 42 height 27
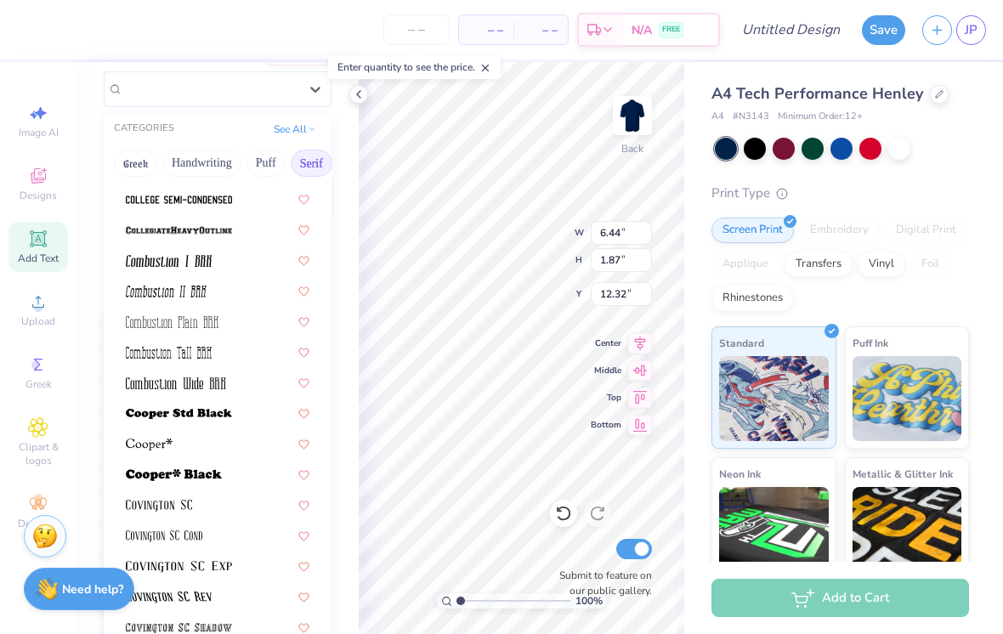
scroll to position [553, 0]
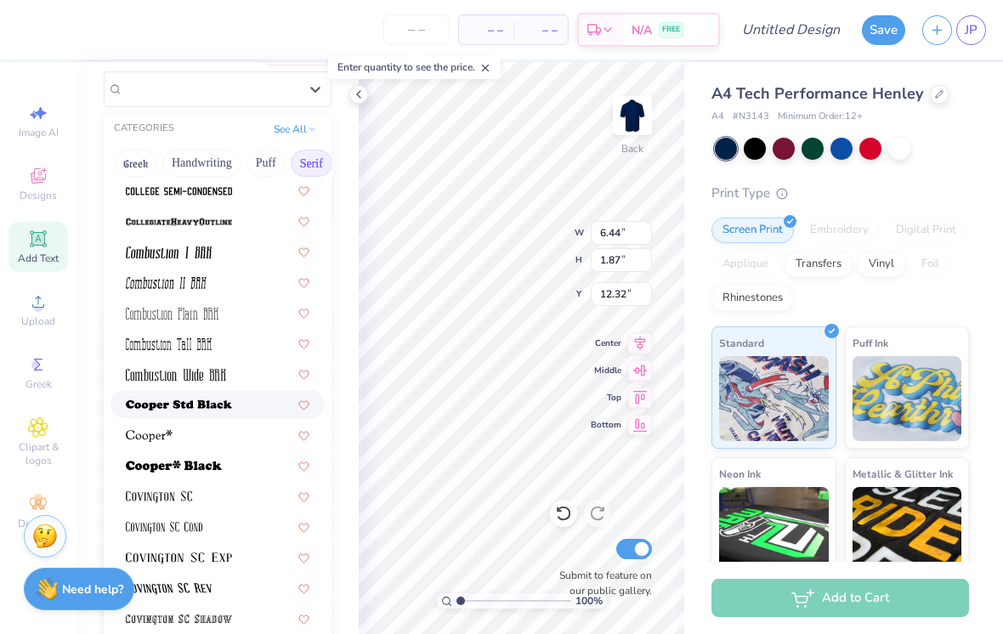
click at [136, 405] on img at bounding box center [179, 405] width 106 height 12
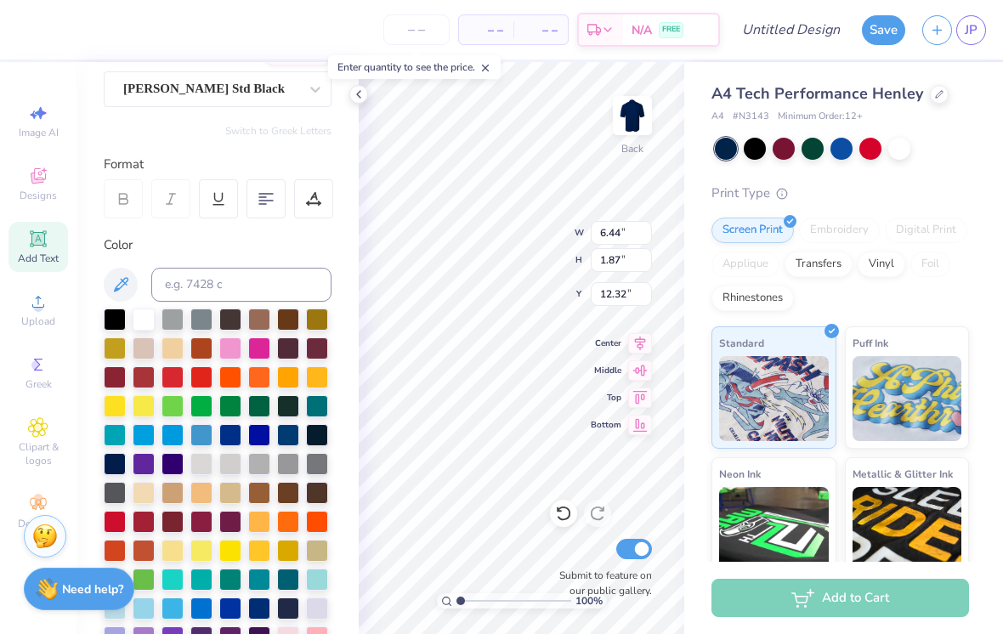
click at [170, 110] on div "Personalized Names Personalized Numbers Text Tool Add Font Font [PERSON_NAME] S…" at bounding box center [217, 348] width 282 height 572
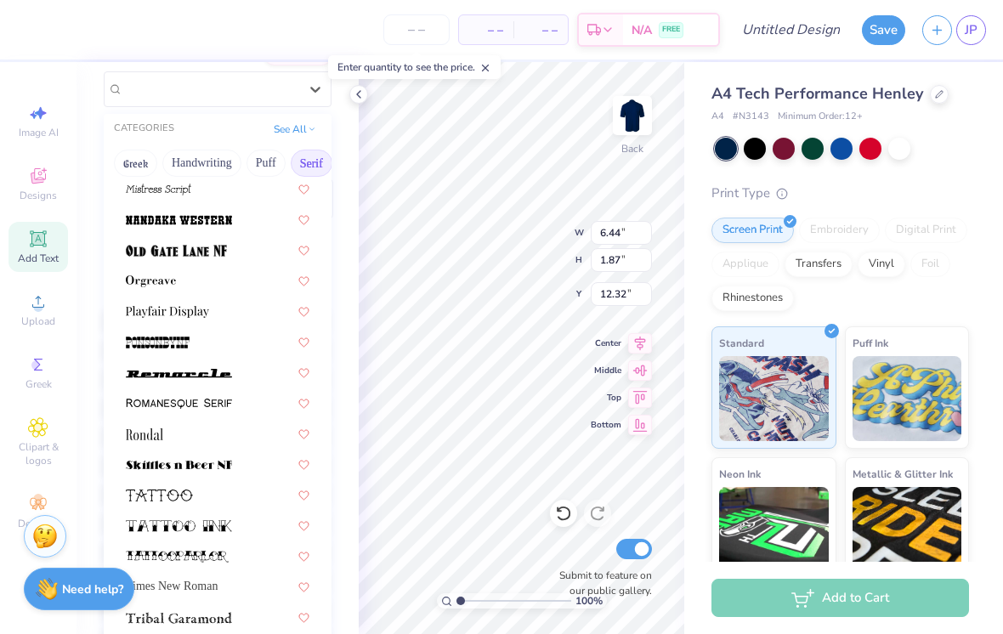
scroll to position [1810, 0]
click at [145, 403] on img at bounding box center [179, 403] width 106 height 12
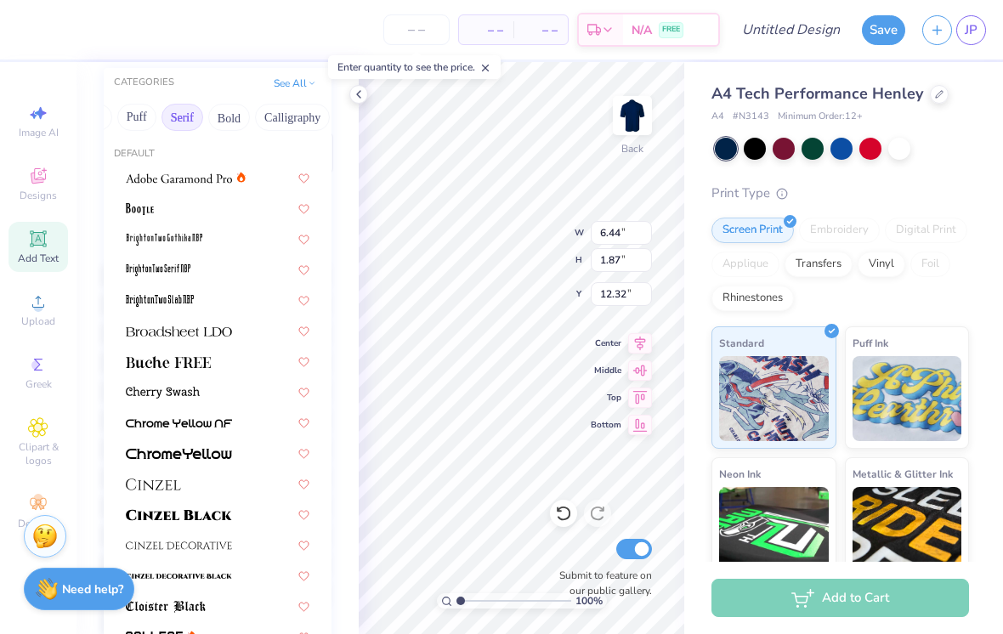
scroll to position [0, 132]
click at [212, 119] on button "Bold" at bounding box center [227, 117] width 42 height 27
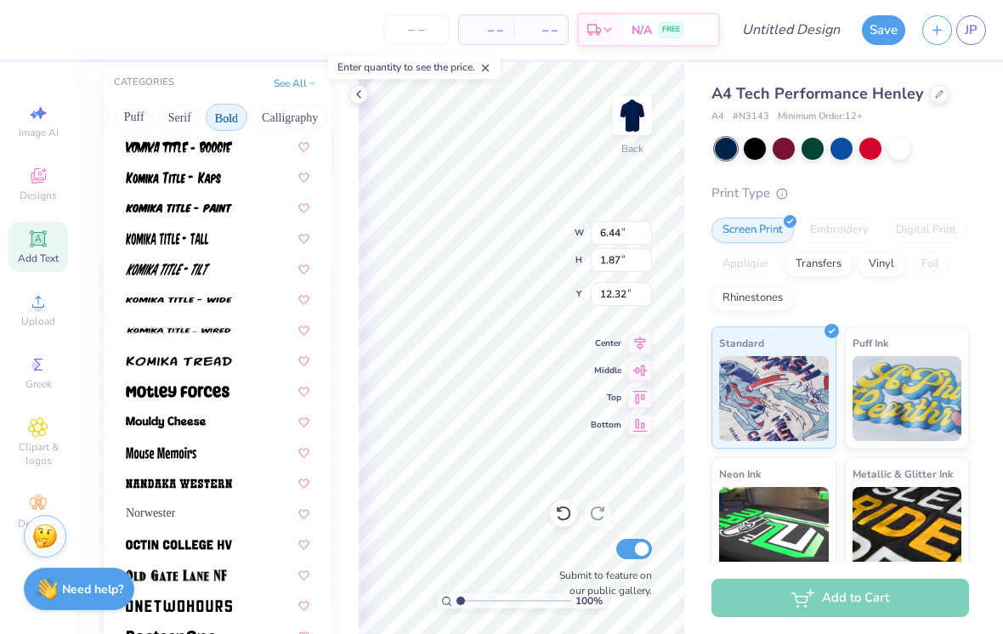
scroll to position [1218, 0]
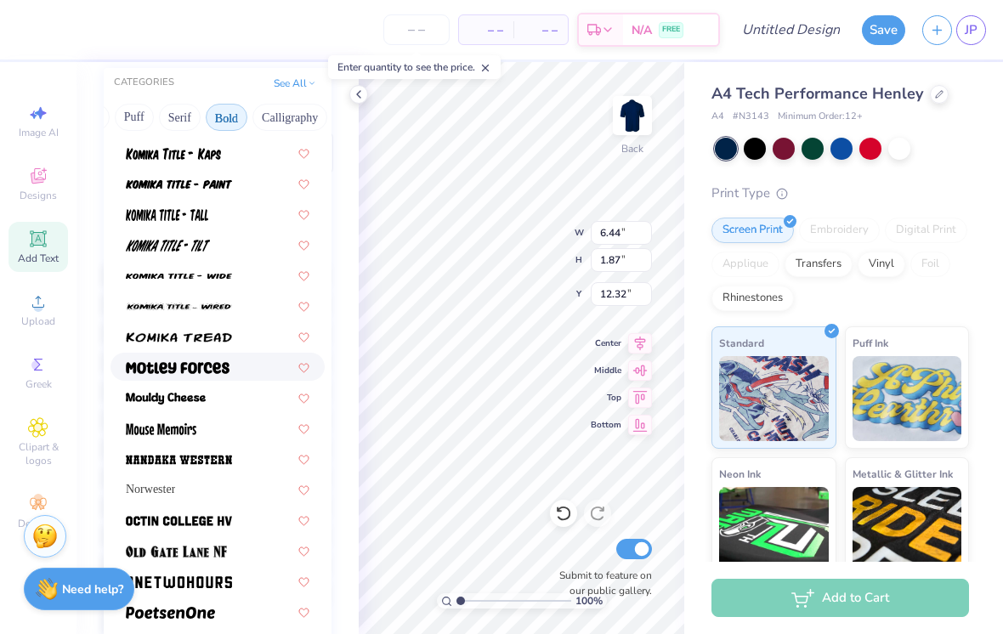
click at [144, 370] on img at bounding box center [178, 368] width 104 height 12
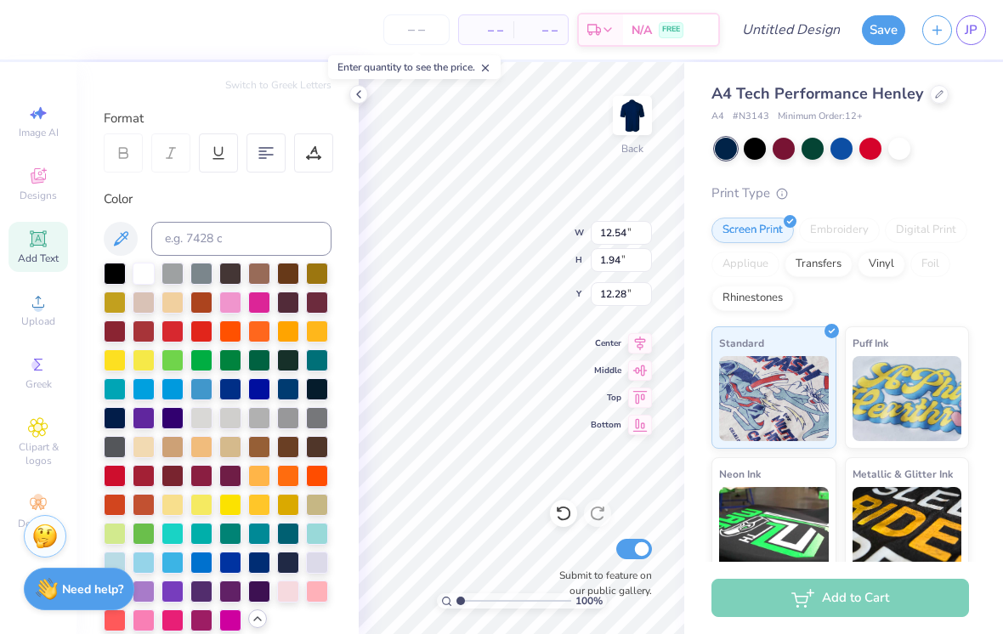
type input "7.36"
type input "1.14"
type input "9.85"
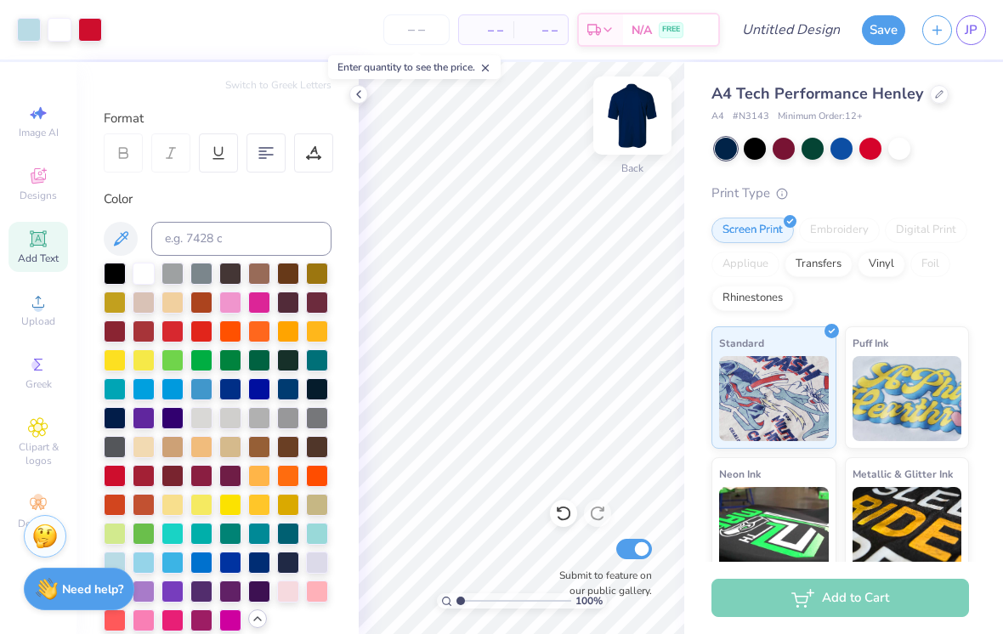
click at [622, 121] on img at bounding box center [632, 116] width 68 height 68
click at [49, 250] on div "Add Text" at bounding box center [37, 247] width 59 height 50
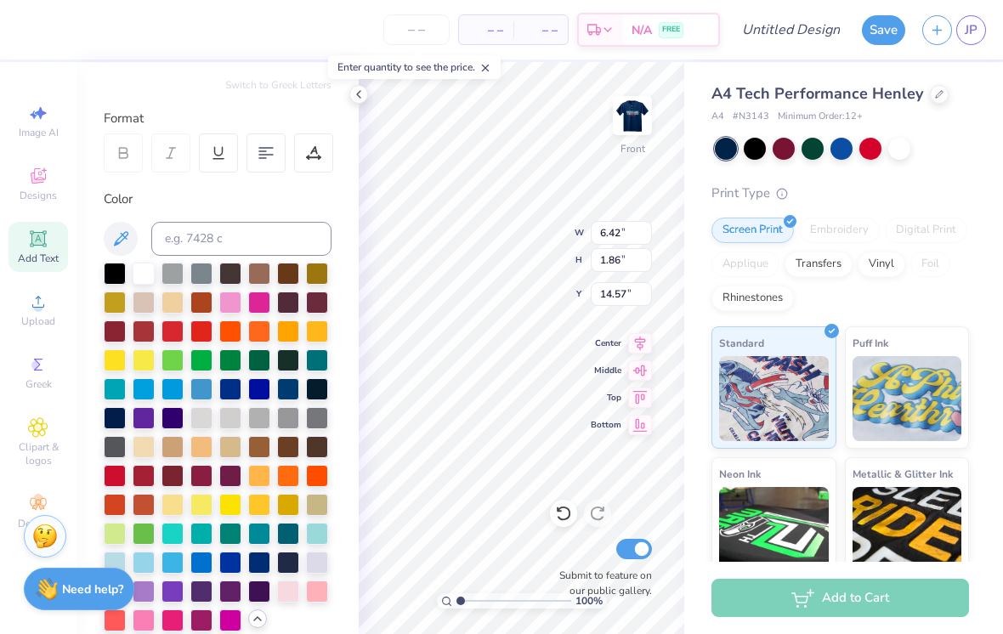
scroll to position [0, 1]
type textarea "T"
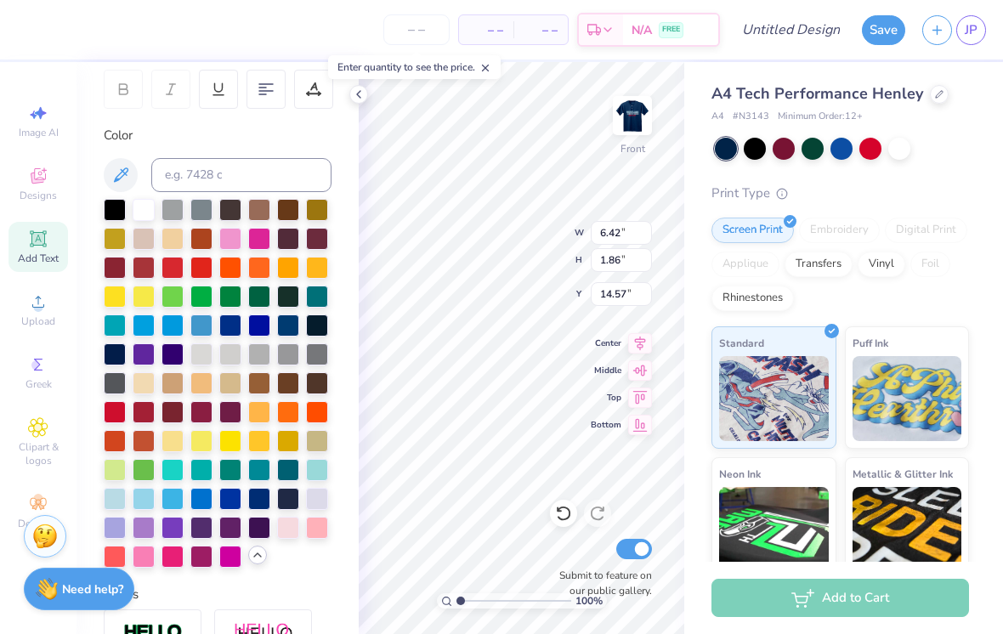
scroll to position [260, 0]
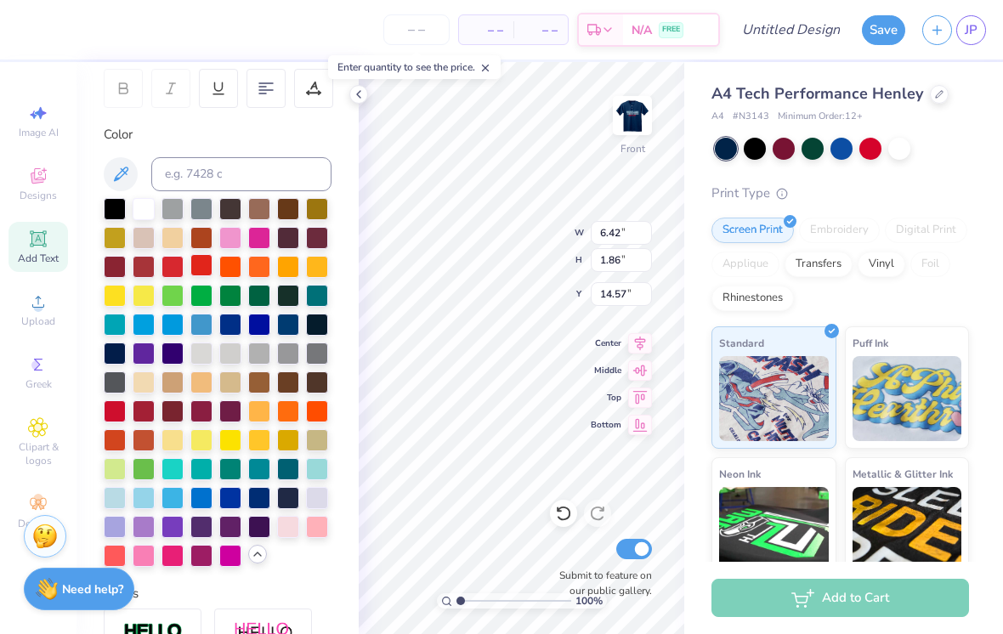
type textarea "JUNIORS"
click at [204, 273] on div at bounding box center [201, 265] width 22 height 22
click at [114, 424] on div at bounding box center [218, 382] width 228 height 369
click at [126, 420] on div at bounding box center [115, 410] width 22 height 22
type input "6.76"
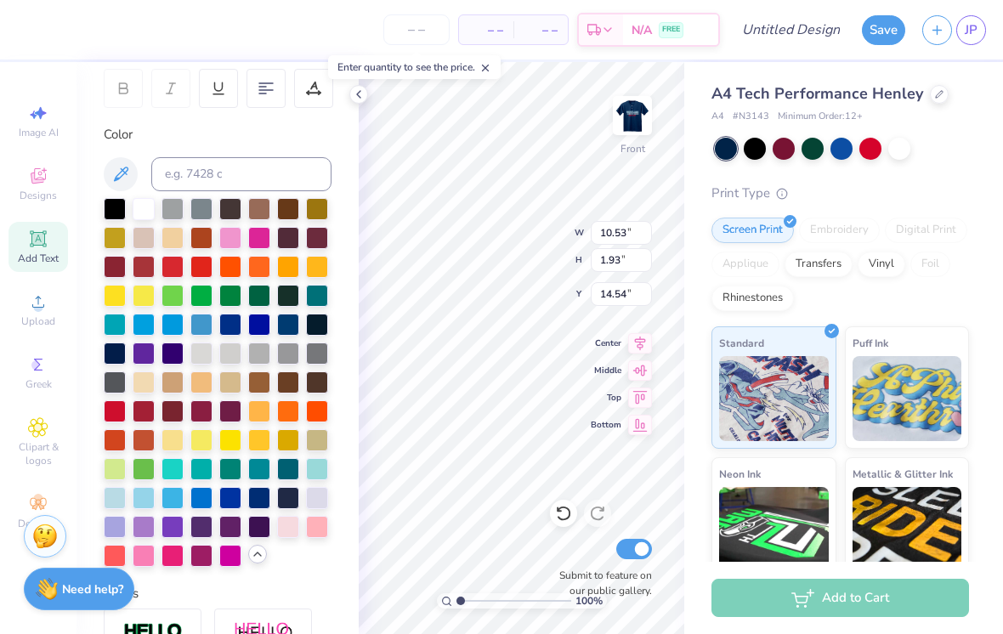
type input "1.24"
type input "4.19"
type input "5.14"
type input "0.94"
type input "4.38"
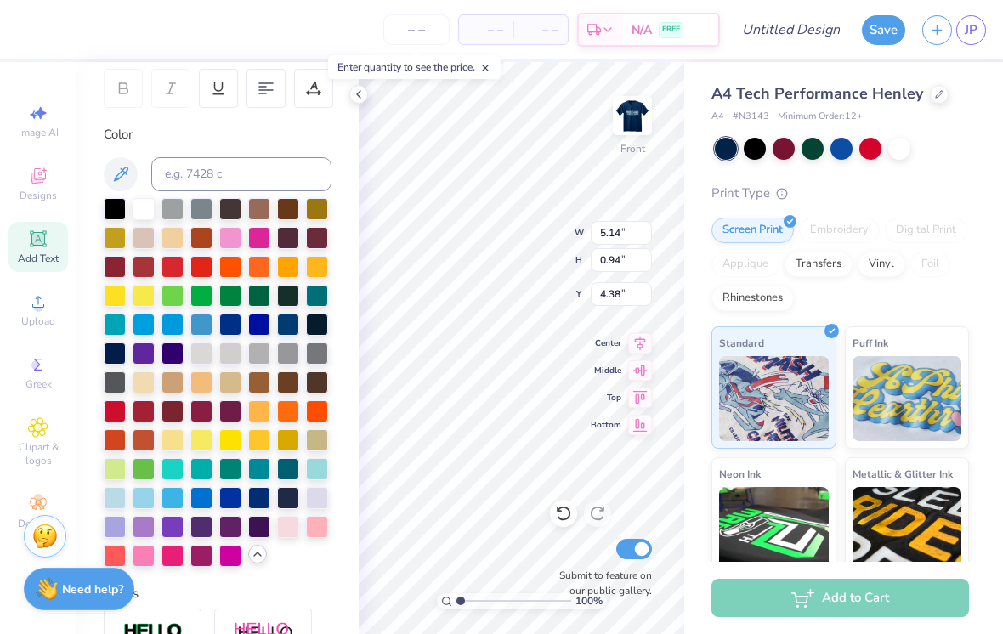
type input "6.75"
type input "1.24"
type input "5.62"
click at [44, 271] on div "Add Text" at bounding box center [37, 247] width 59 height 50
type input "6.42"
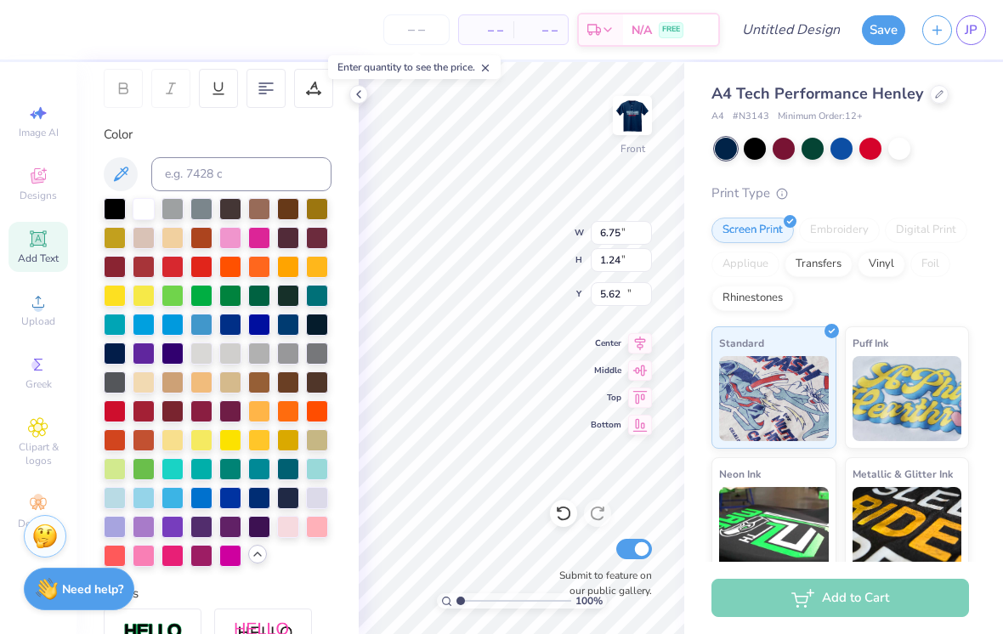
type input "1.86"
type input "14.57"
type textarea "SENIORS"
click at [110, 416] on div at bounding box center [115, 410] width 22 height 22
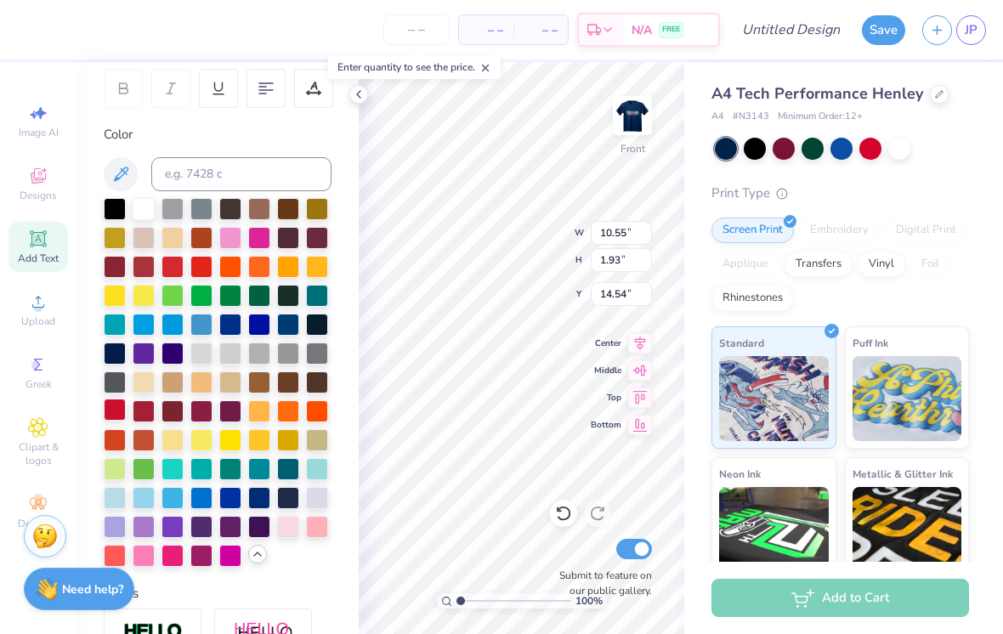
type input "6.11"
type input "1.12"
type input "6.24"
type input "6.75"
type input "1.24"
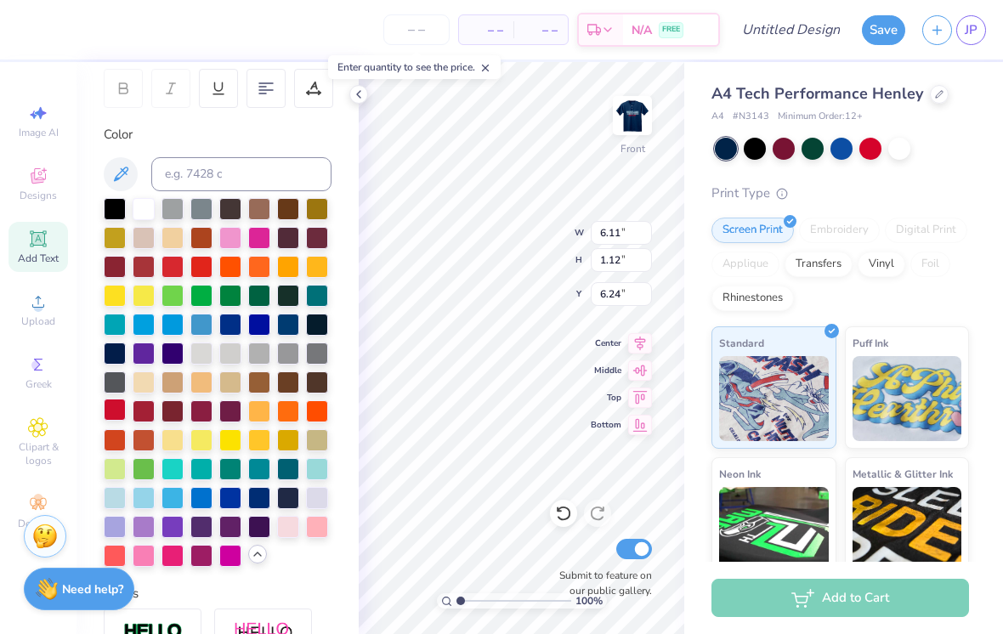
type input "5.62"
type input "5.06"
type input "0.93"
type input "7.36"
type input "6.11"
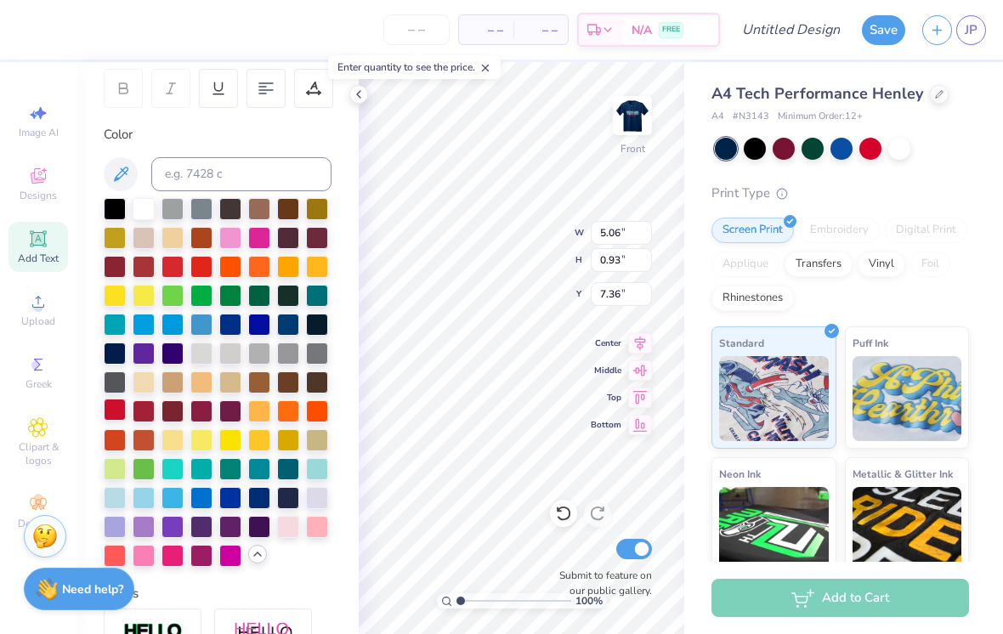
type input "1.12"
type input "6.24"
type input "4.20"
type input "0.77"
type input "8.77"
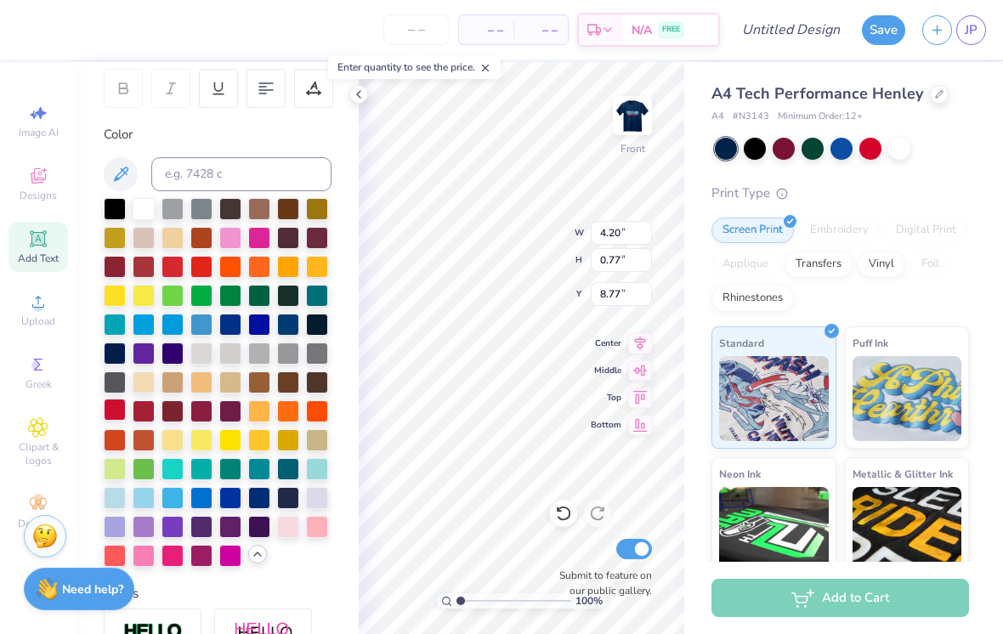
type input "5.34"
type input "0.98"
type input "5.06"
type input "0.93"
type input "7.36"
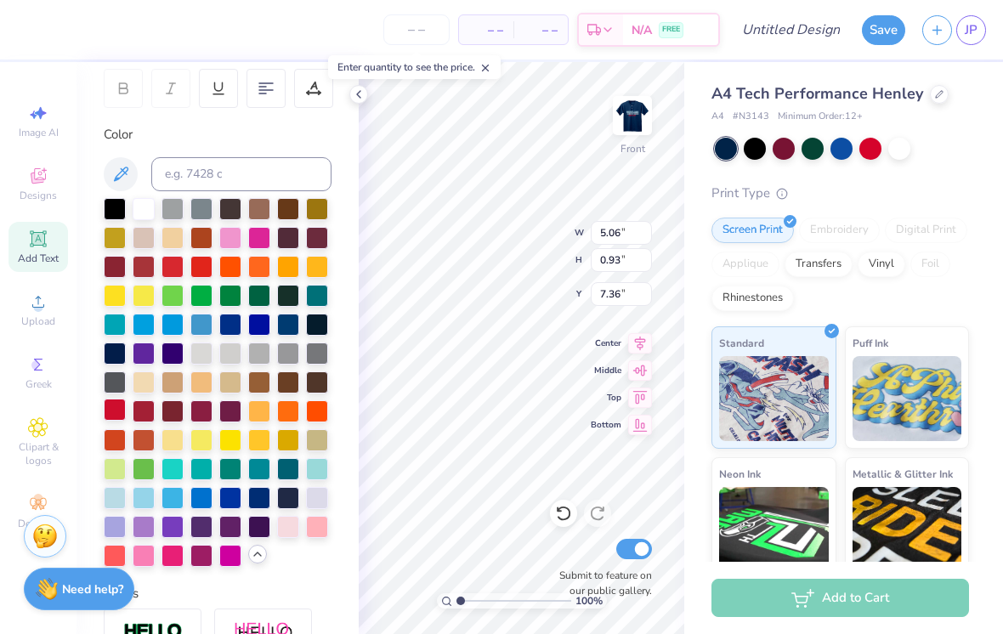
type input "5.53"
type input "1.01"
click at [622, 234] on input "5.34" at bounding box center [621, 233] width 61 height 24
type input "5.53"
type input "1.01"
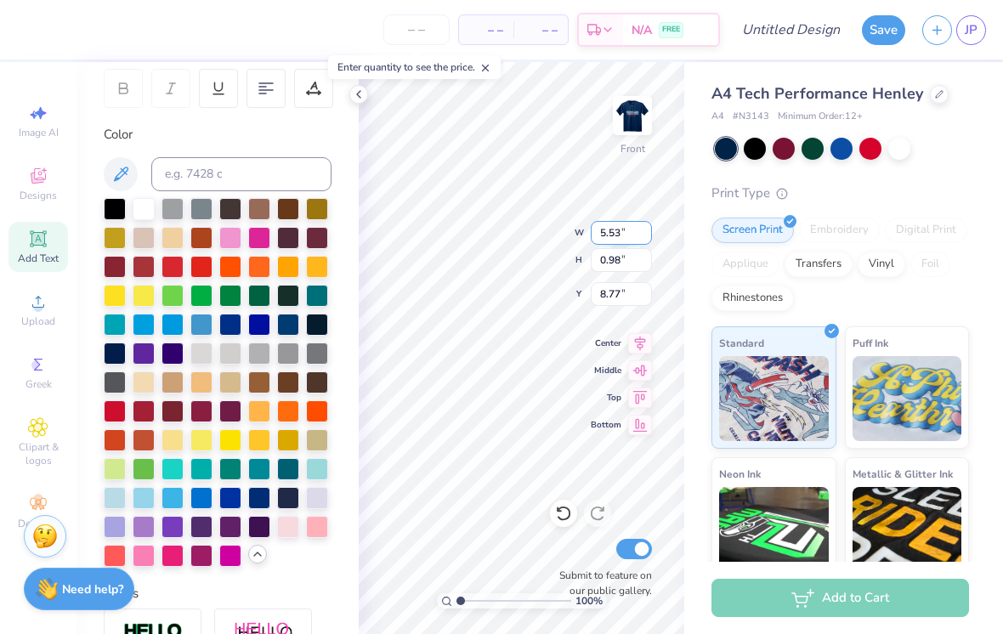
type input "8.75"
click at [611, 301] on input "8.75" at bounding box center [621, 294] width 61 height 24
type input "8"
type input "7.63"
type input "7.36"
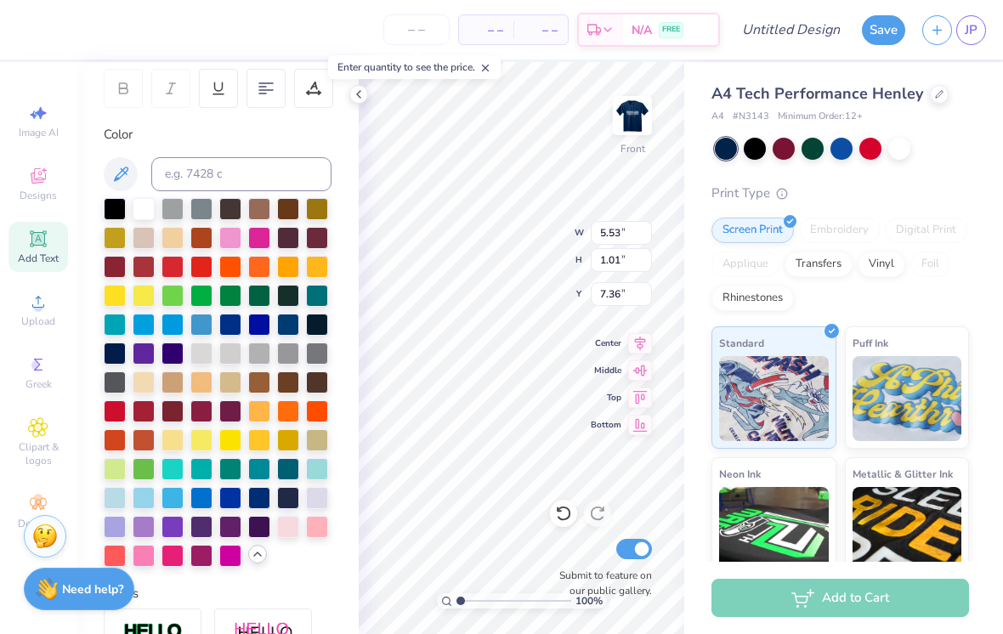
type input "6.46"
type input "1.18"
type input "7.36"
type input "5.53"
type input "1.01"
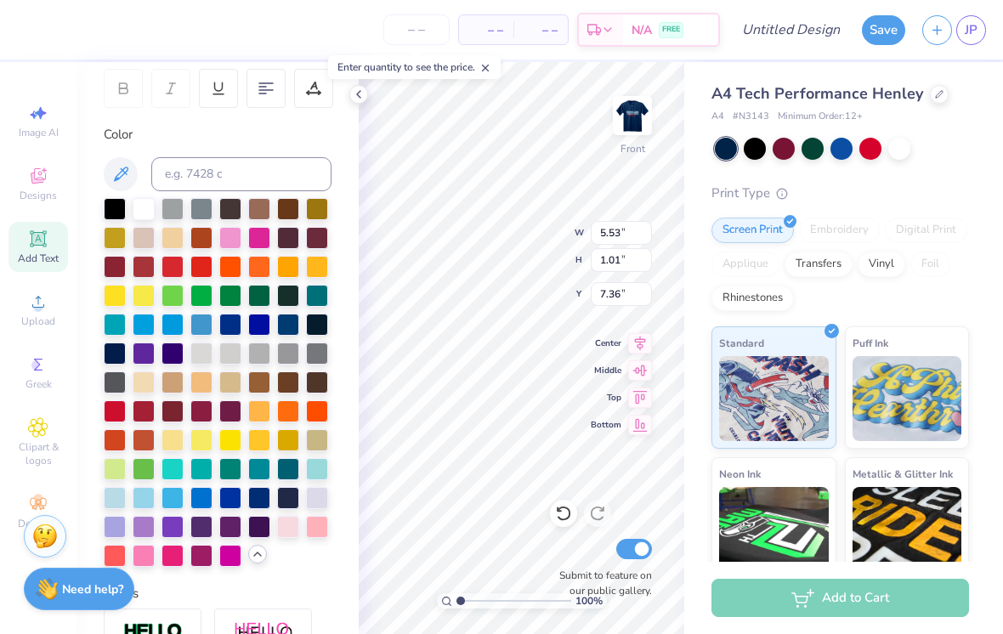
type input "6.26"
type input "1.14"
type input "6.46"
type input "1.18"
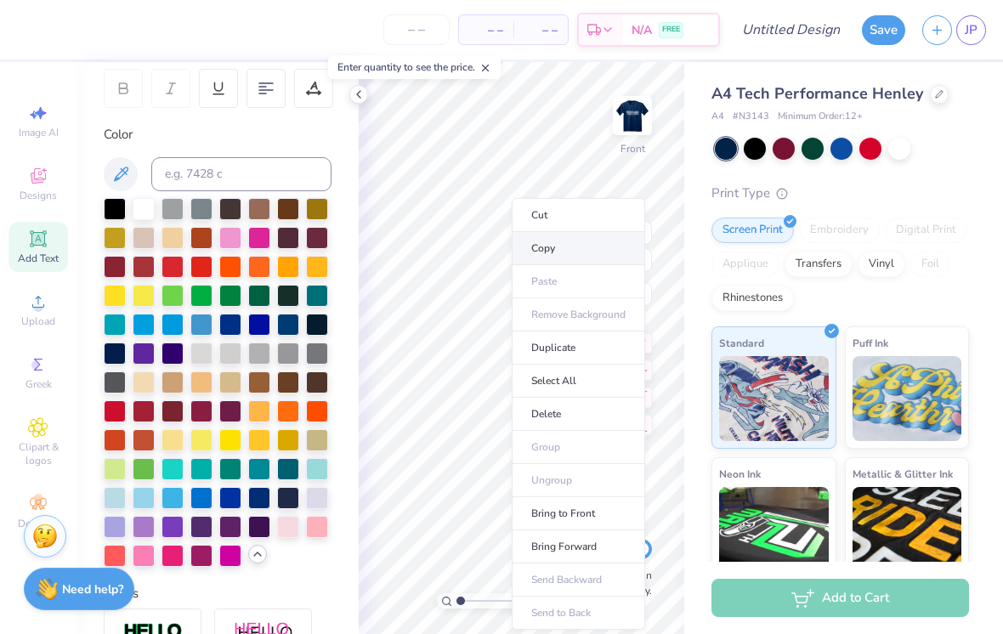
type input "5.86"
type input "1.07"
type input "7.40"
click at [598, 249] on li "Copy" at bounding box center [578, 248] width 133 height 33
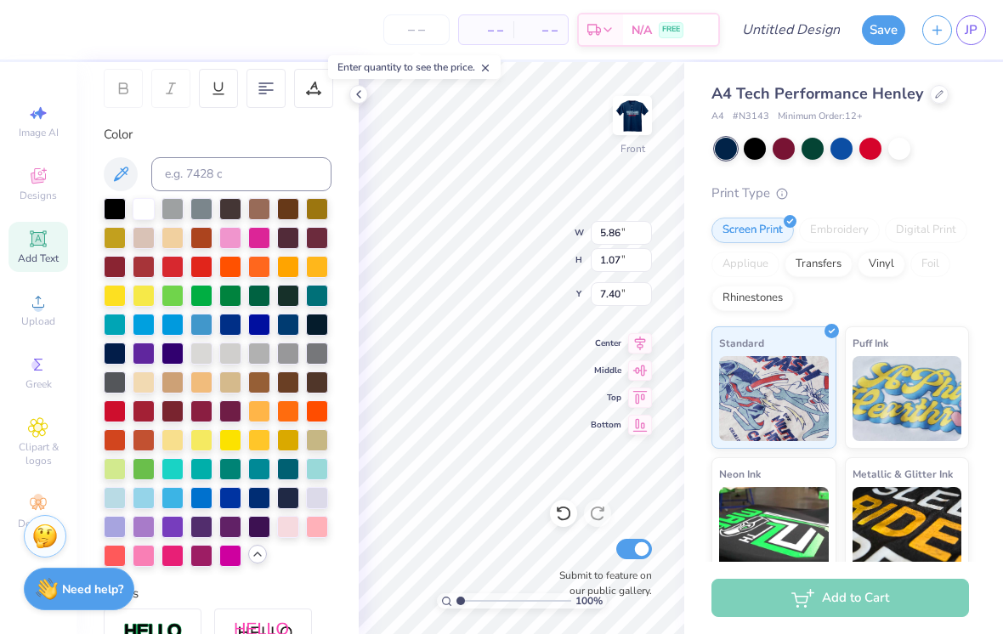
type input "7.43"
type input "6.26"
type input "1.14"
type input "13.53"
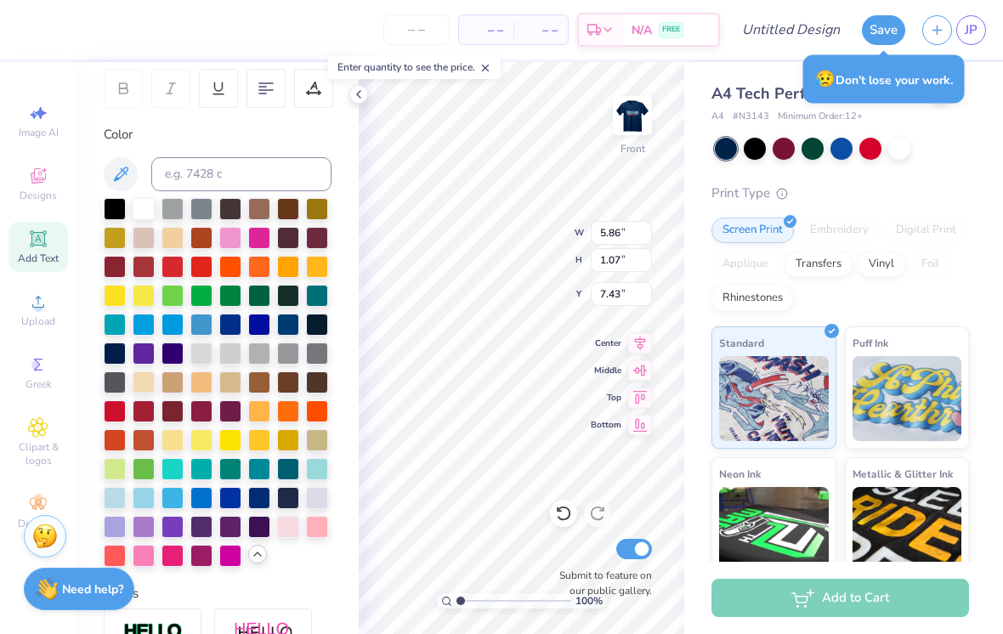
type input "7.28"
click at [616, 237] on input "6.26" at bounding box center [621, 233] width 61 height 24
type input "6"
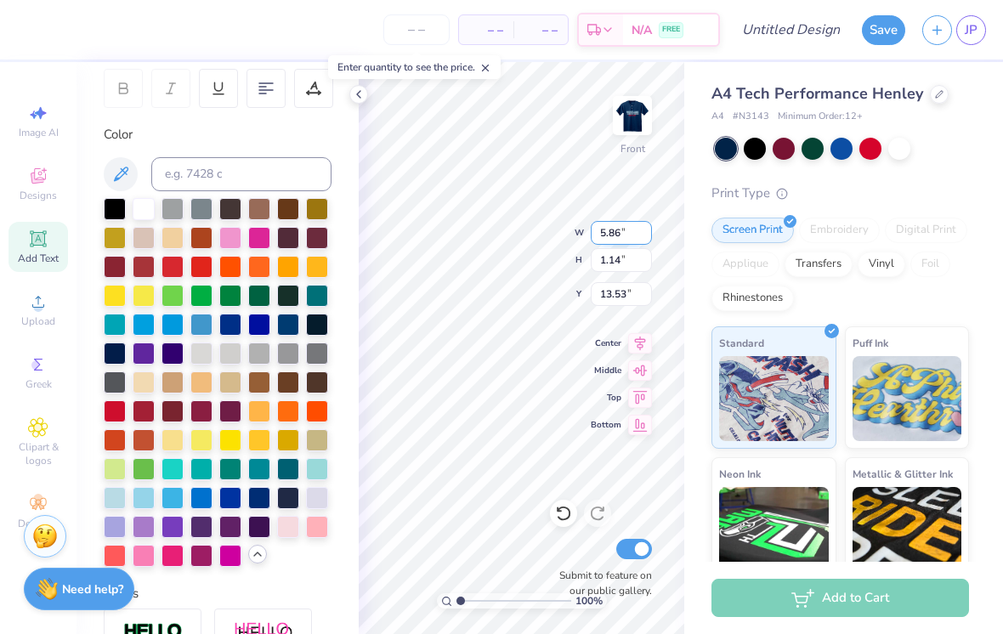
type input "5.86"
type input "1.07"
type input "13.56"
click at [616, 287] on input "13.56" at bounding box center [621, 294] width 61 height 24
type input "1"
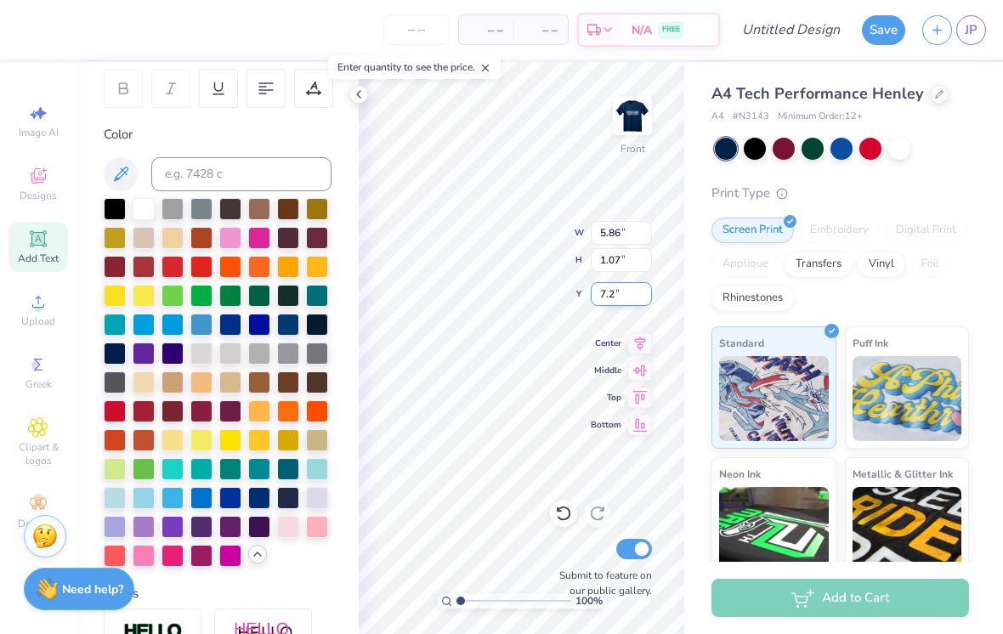
type input "7.28"
click at [610, 293] on input "13.56" at bounding box center [621, 294] width 61 height 24
type input "1"
type input "7.28"
click at [613, 240] on input "5.86" at bounding box center [621, 233] width 61 height 24
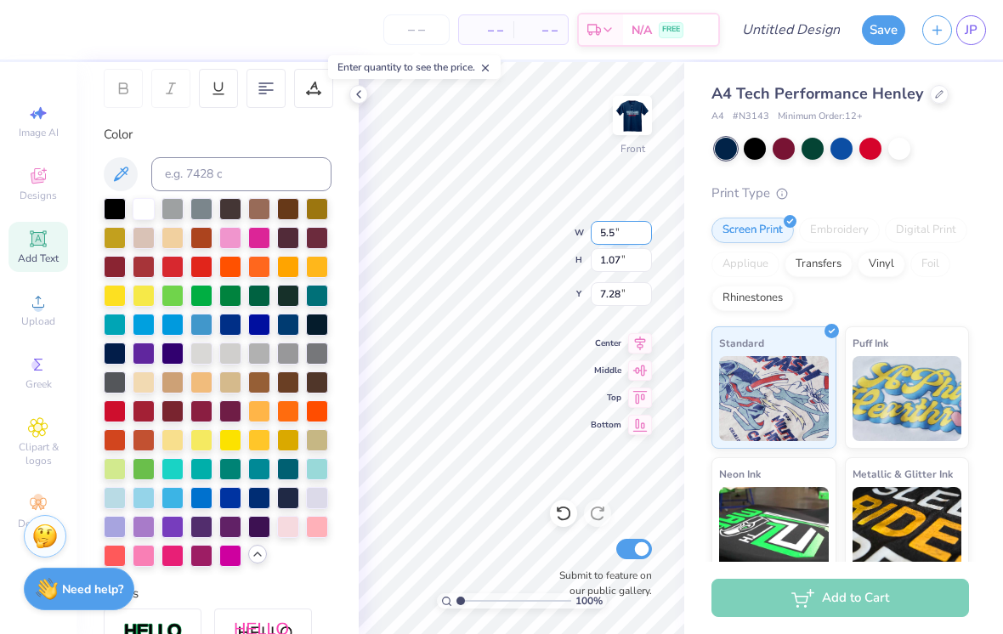
type input "5.50"
type input "1.01"
type input "7.31"
click at [605, 230] on input "5.86" at bounding box center [621, 233] width 61 height 24
type input "5"
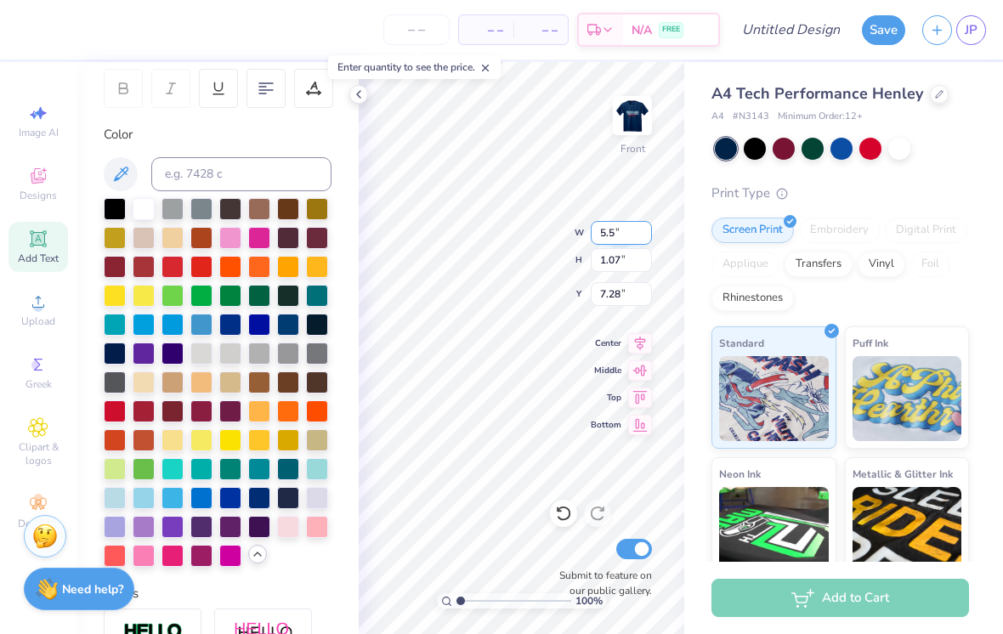
type input "5.50"
type input "1.01"
type input "7.31"
click at [558, 517] on icon at bounding box center [563, 513] width 17 height 17
click at [594, 238] on input "5.86" at bounding box center [621, 233] width 61 height 24
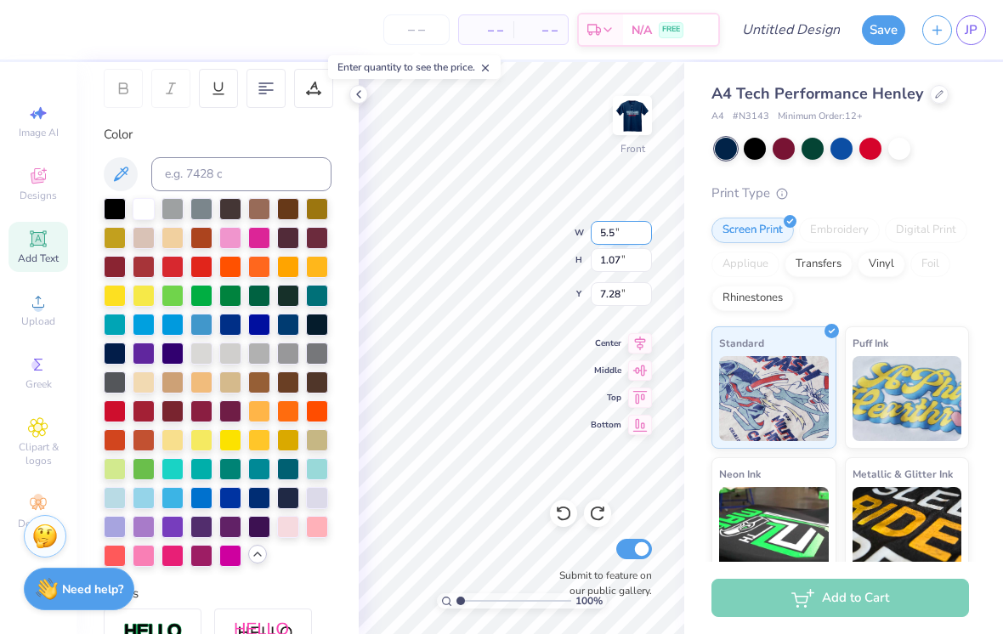
type input "5.50"
type input "1.01"
type input "7.31"
click at [133, 215] on div at bounding box center [144, 207] width 22 height 22
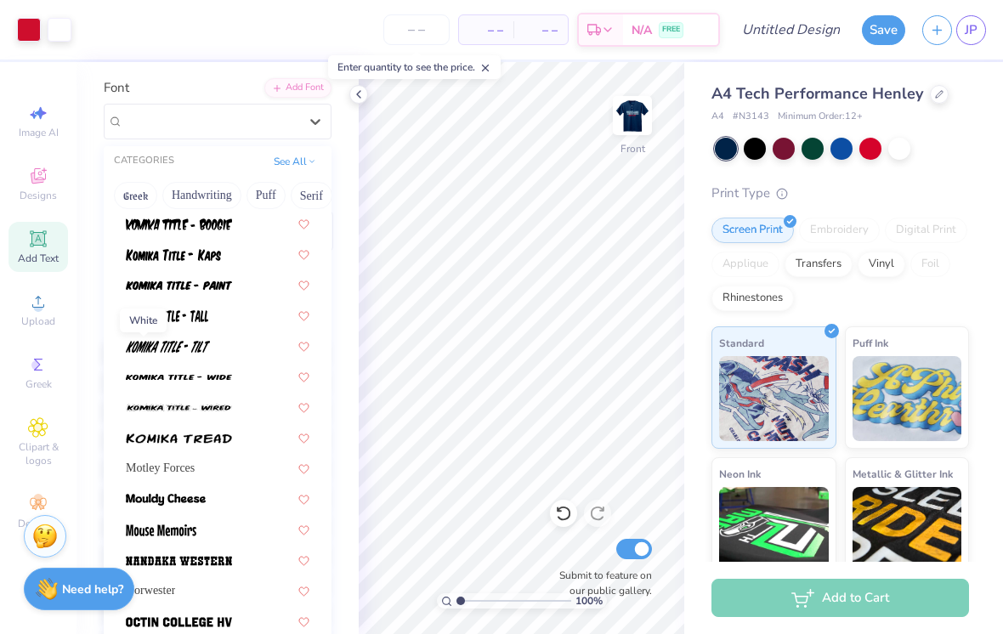
scroll to position [0, 0]
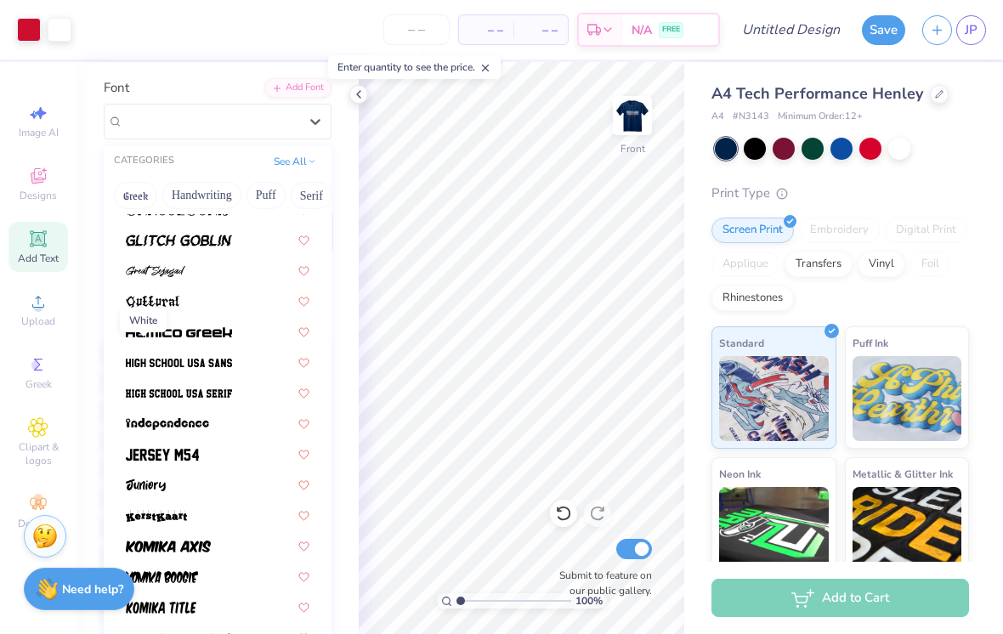
click at [189, 203] on button "Handwriting" at bounding box center [201, 195] width 79 height 27
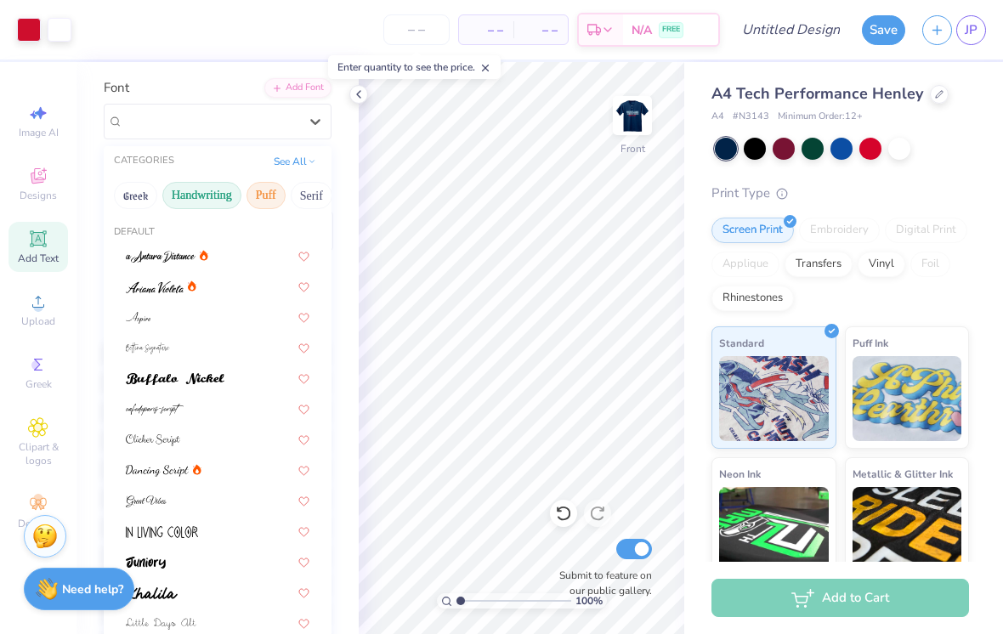
click at [246, 193] on button "Puff" at bounding box center [265, 195] width 39 height 27
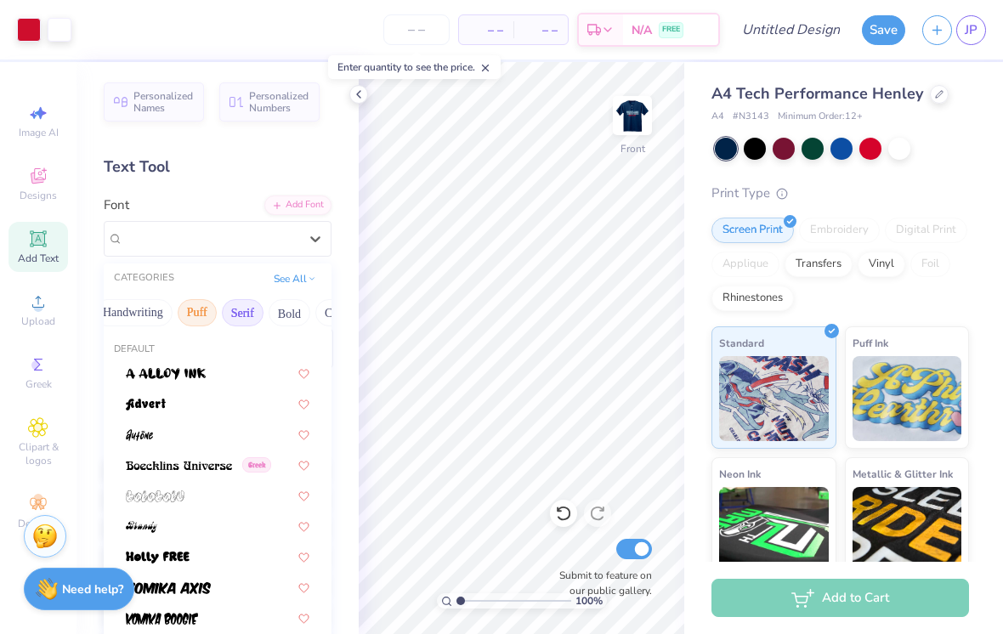
click at [236, 314] on button "Serif" at bounding box center [243, 312] width 42 height 27
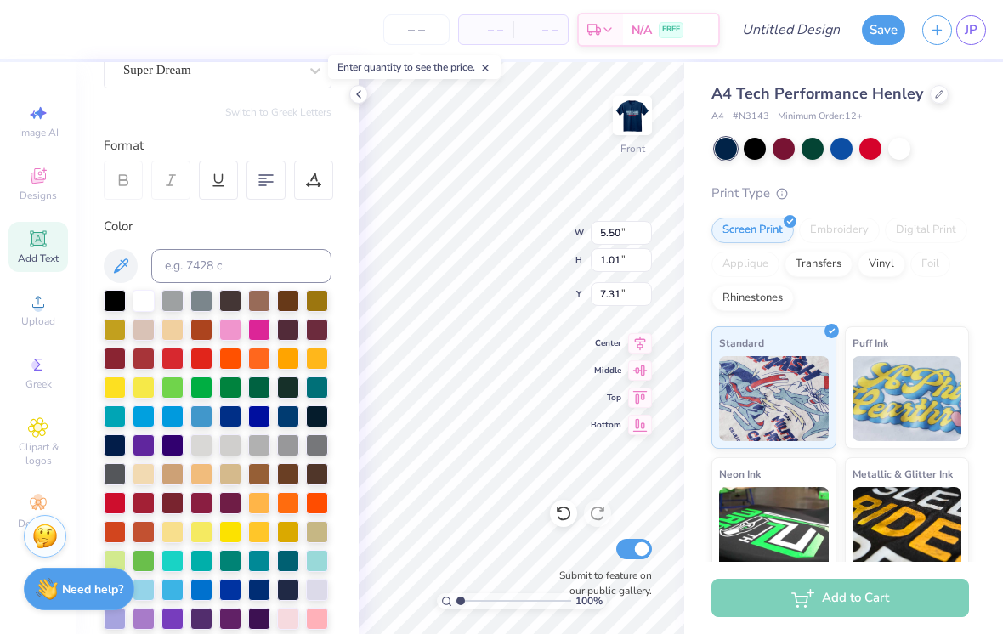
scroll to position [198, 0]
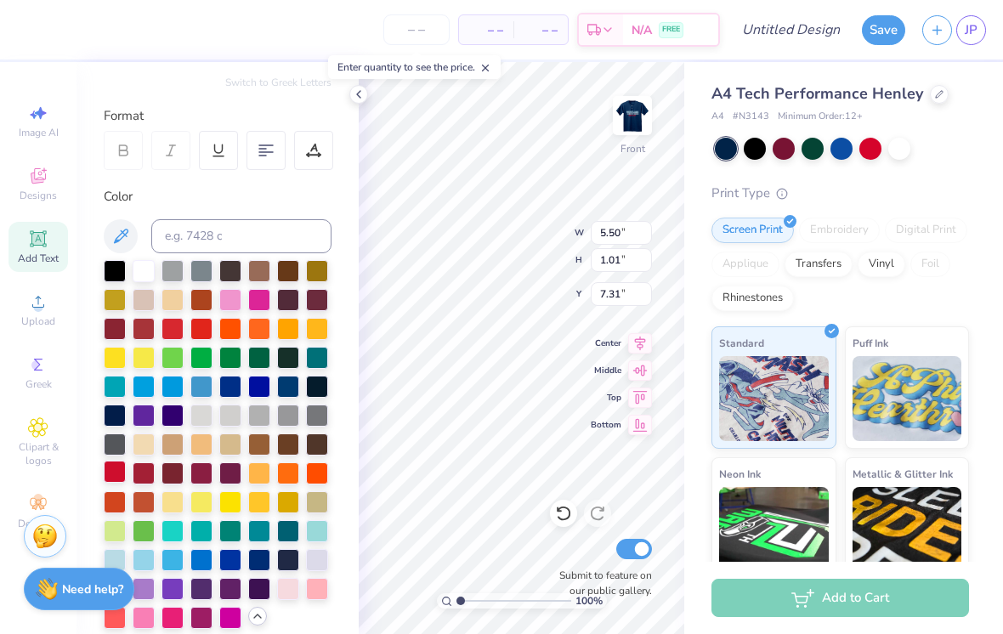
click at [114, 482] on div at bounding box center [115, 472] width 22 height 22
click at [260, 203] on div "Color" at bounding box center [218, 197] width 228 height 20
click at [38, 252] on div "Add Text" at bounding box center [37, 247] width 59 height 50
type input "6.42"
type input "1.86"
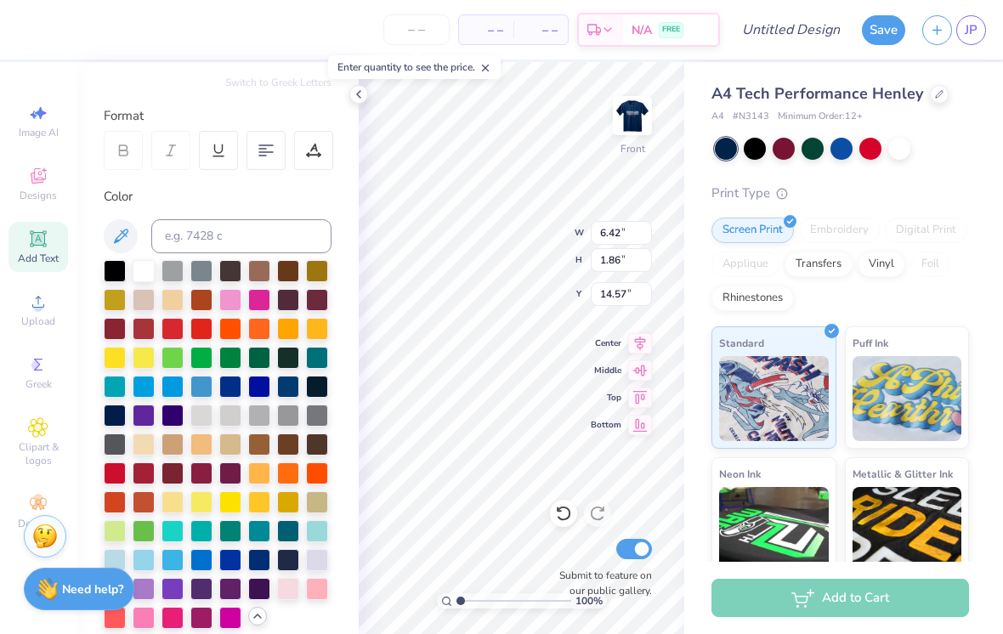
type input "14.57"
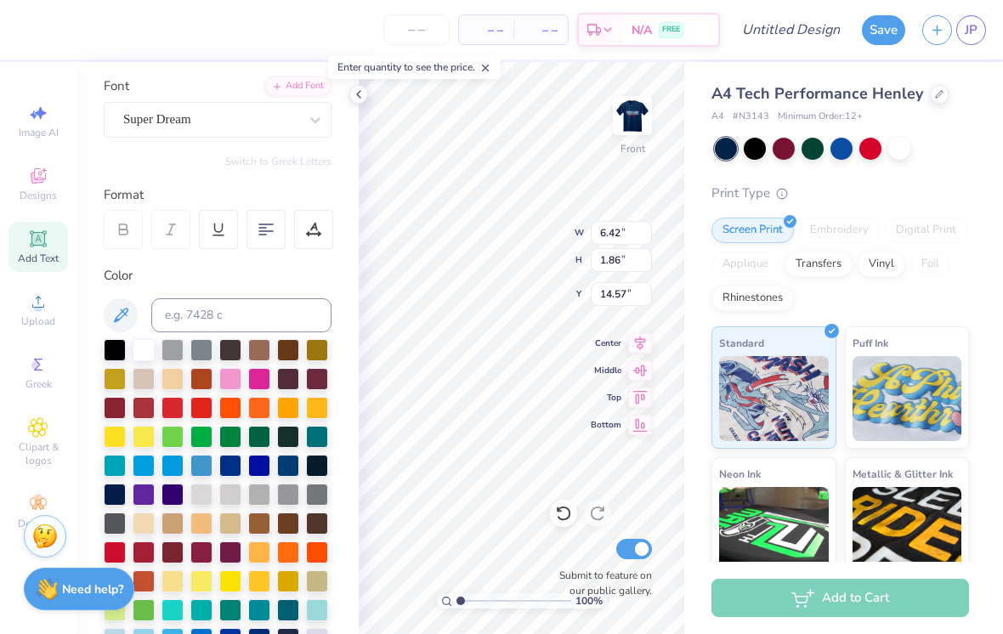
scroll to position [106, 0]
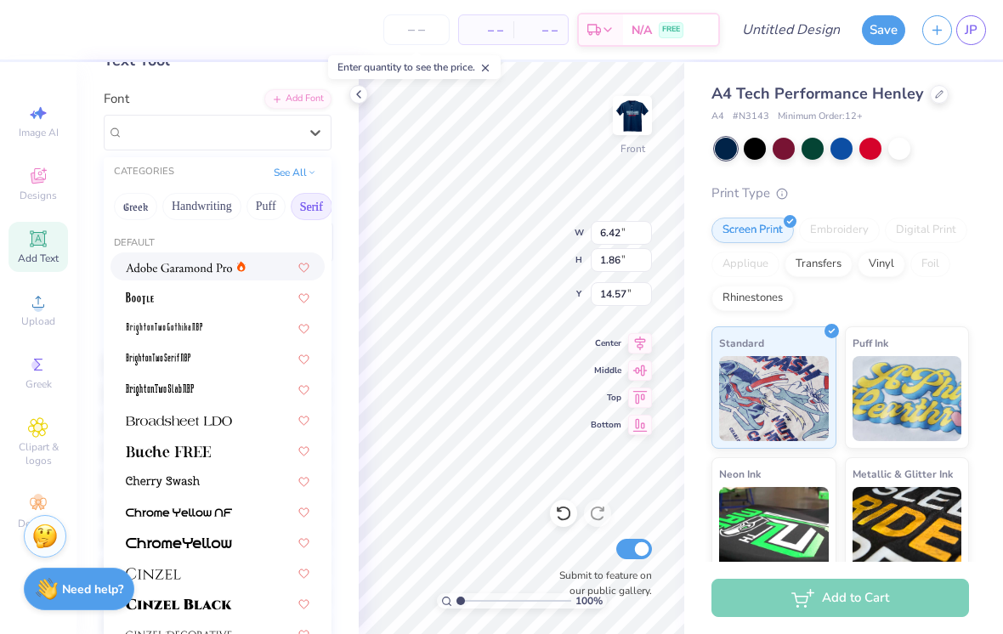
click at [203, 210] on button "Handwriting" at bounding box center [201, 206] width 79 height 27
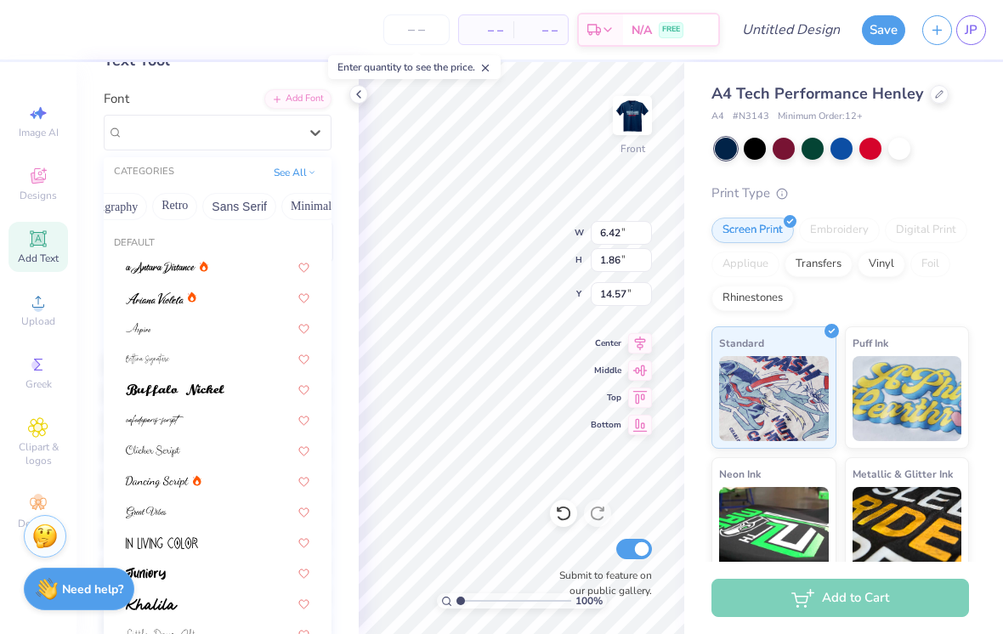
scroll to position [0, 355]
click at [139, 203] on button "Retro" at bounding box center [131, 206] width 45 height 27
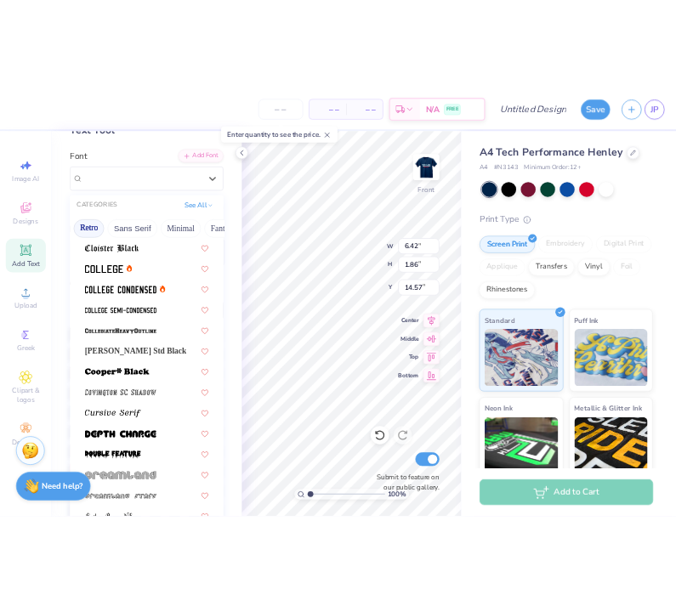
scroll to position [672, 0]
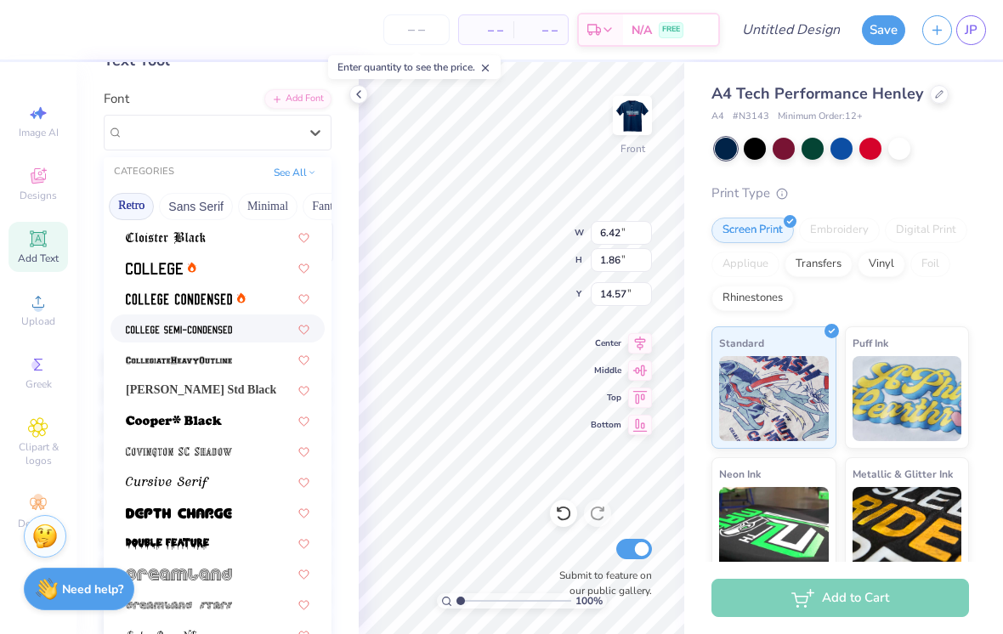
click at [212, 314] on div at bounding box center [217, 328] width 214 height 28
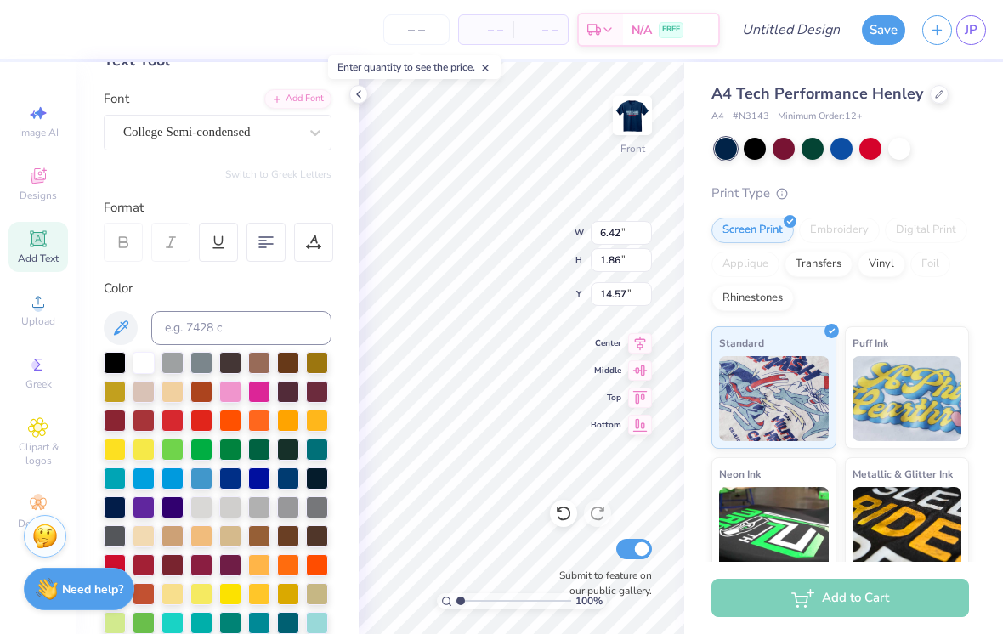
type input "5.31"
type input "1.81"
type input "14.59"
type textarea "T"
type textarea "J"
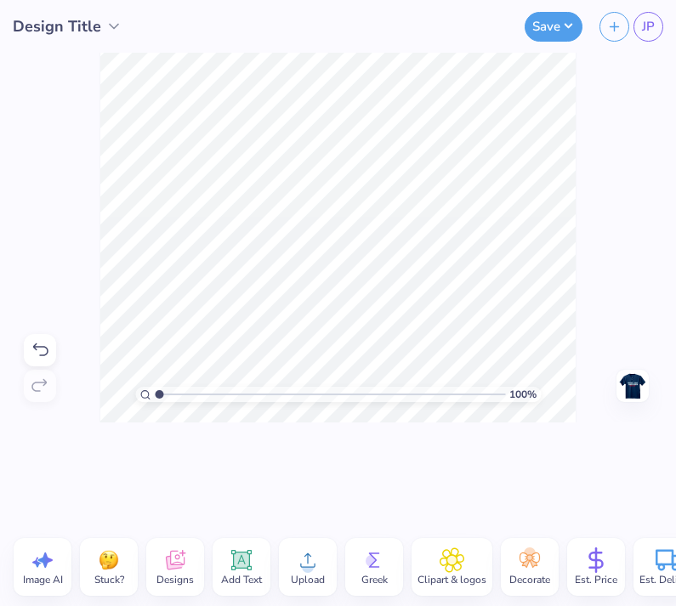
click at [610, 143] on div "100 % Need help? Chat with us. Front" at bounding box center [338, 238] width 676 height 370
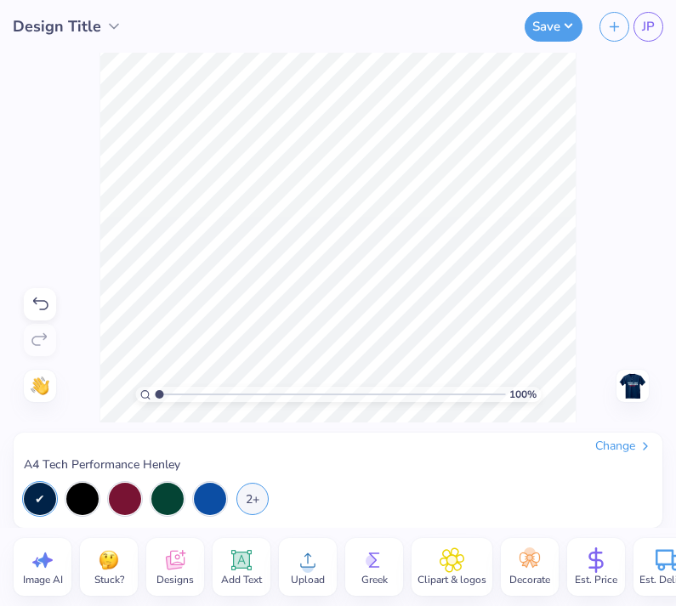
click at [247, 575] on span "Add Text" at bounding box center [241, 580] width 41 height 14
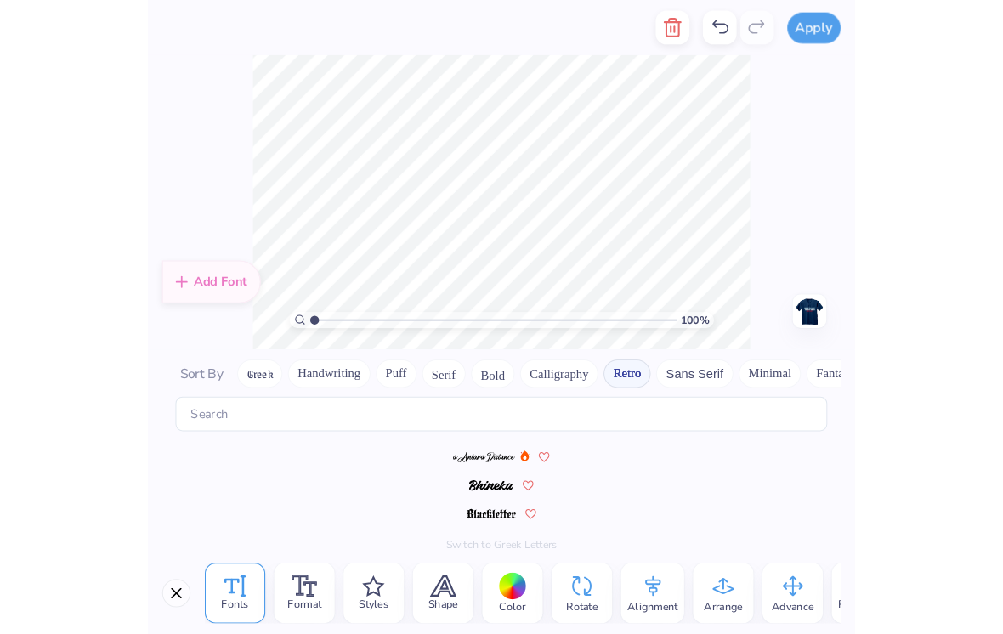
scroll to position [0, 0]
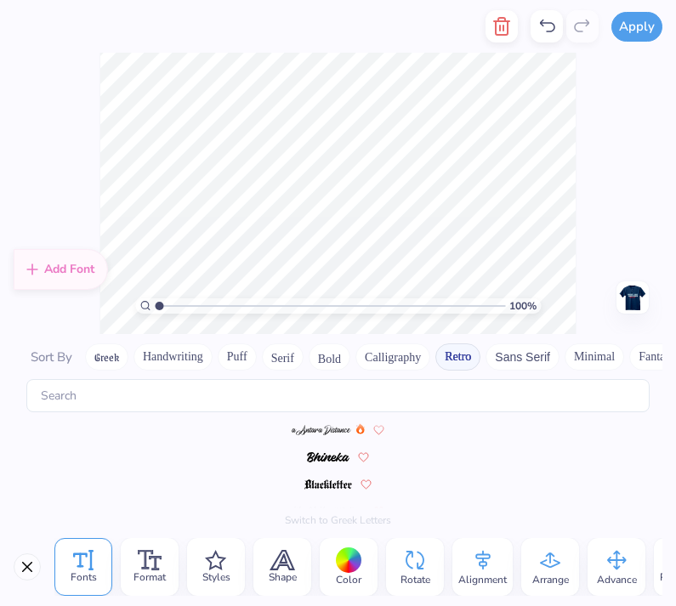
click at [335, 304] on input "range" at bounding box center [330, 305] width 350 height 15
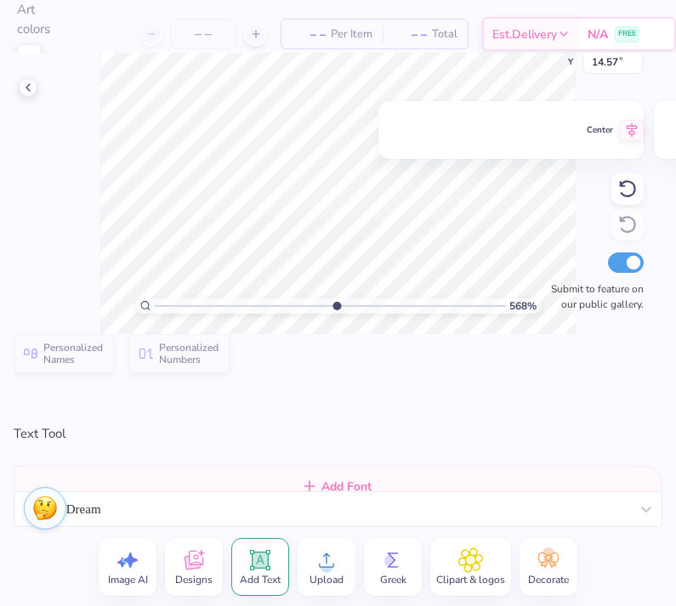
type input "1"
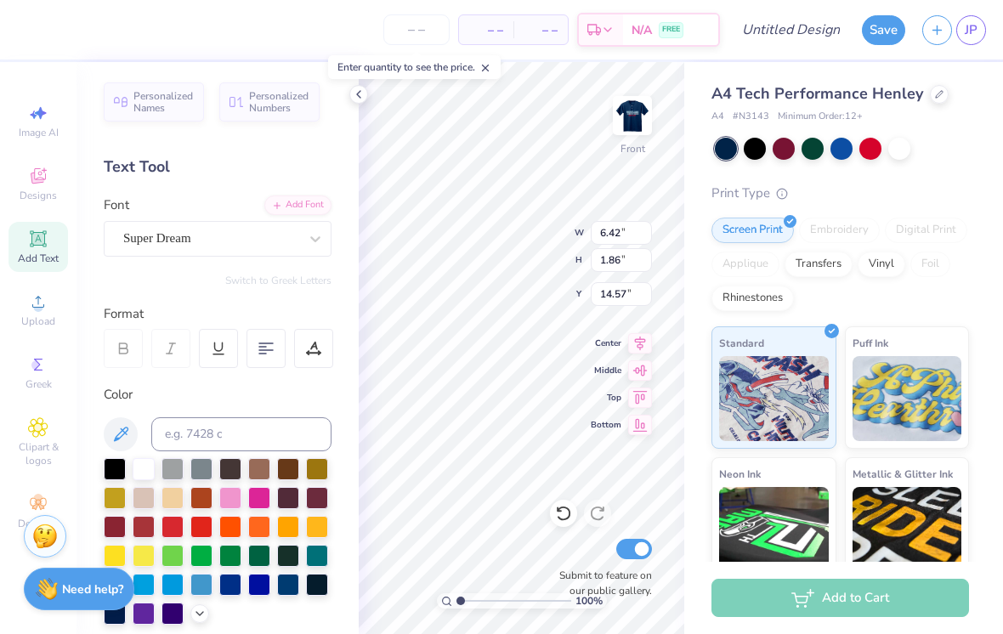
click at [350, 104] on div "Personalized Names Personalized Numbers Text Tool Add Font Font Super Dream Swi…" at bounding box center [217, 348] width 282 height 572
click at [362, 102] on div at bounding box center [358, 94] width 19 height 19
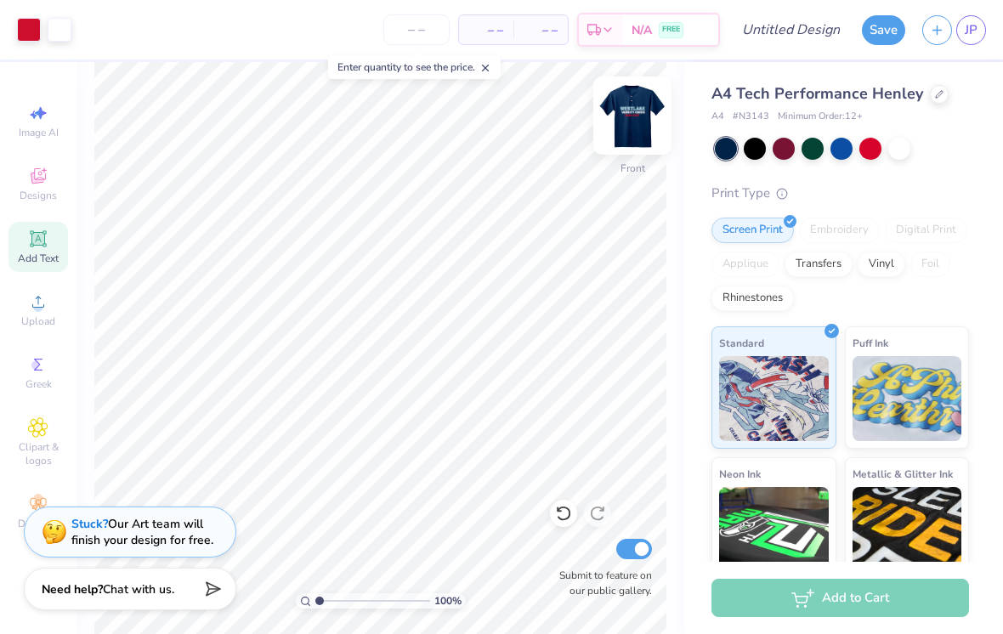
click at [638, 129] on img at bounding box center [632, 116] width 68 height 68
click at [640, 102] on img at bounding box center [632, 116] width 68 height 68
click at [43, 178] on icon at bounding box center [38, 176] width 20 height 20
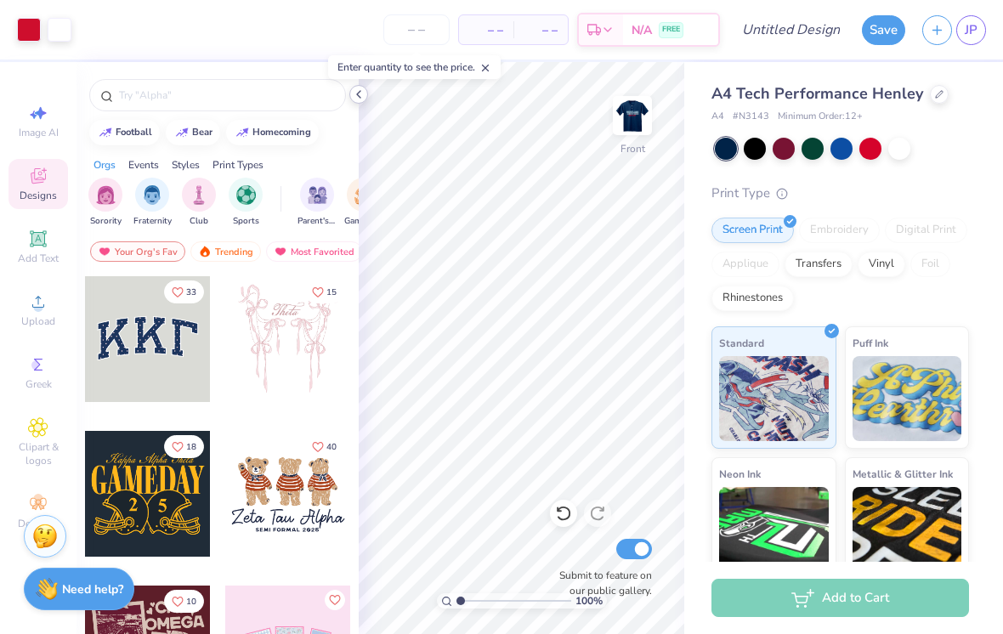
click at [353, 101] on div at bounding box center [358, 94] width 19 height 19
